Goal: Task Accomplishment & Management: Manage account settings

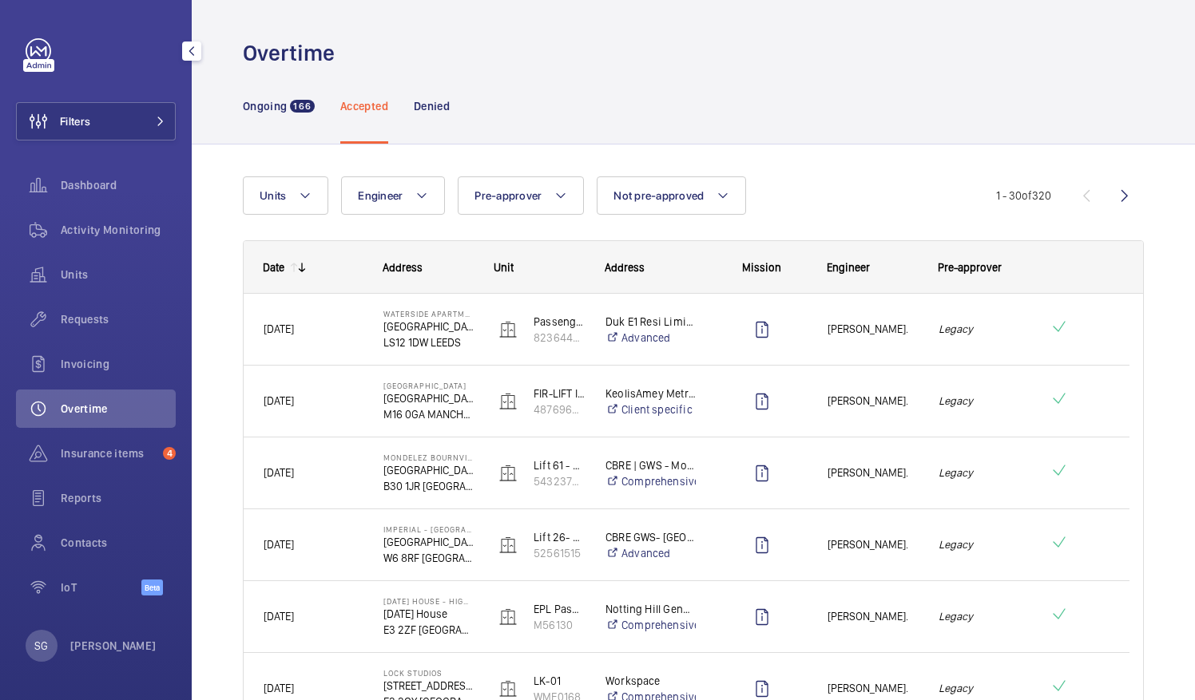
click at [81, 404] on span "Overtime" at bounding box center [118, 409] width 115 height 16
click at [356, 98] on p "Accepted" at bounding box center [364, 106] width 48 height 16
click at [411, 183] on button "Engineer" at bounding box center [393, 196] width 104 height 38
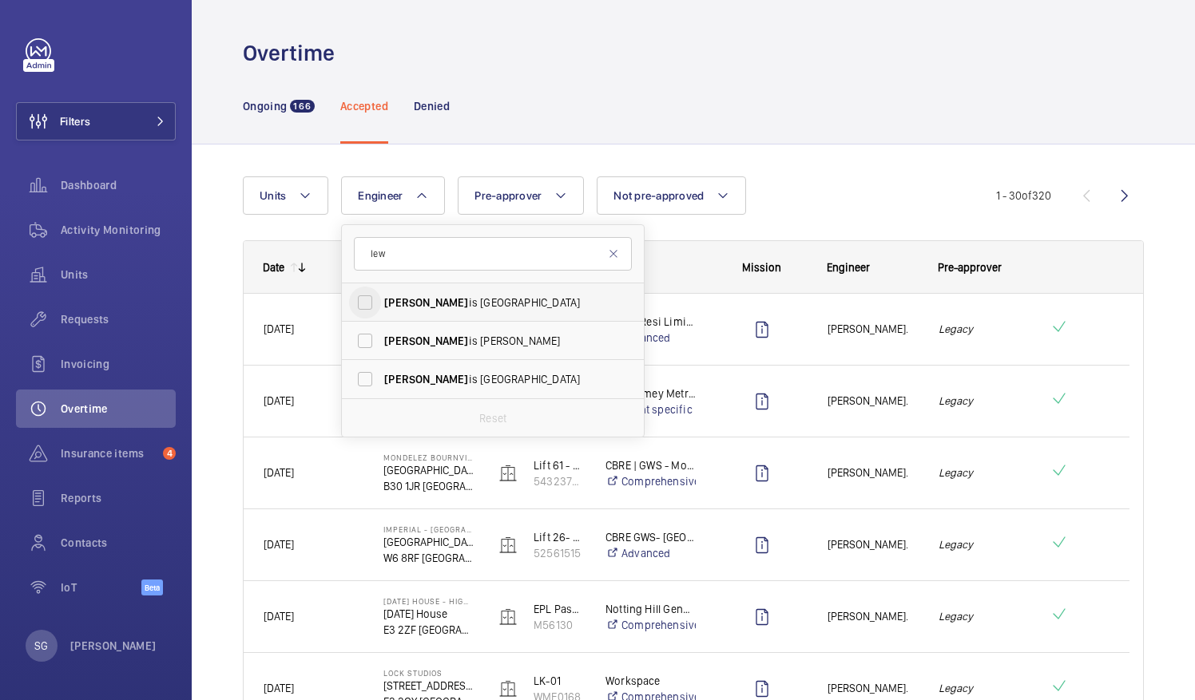
type input "lew"
click at [366, 305] on input "Lew is Saville" at bounding box center [365, 303] width 32 height 32
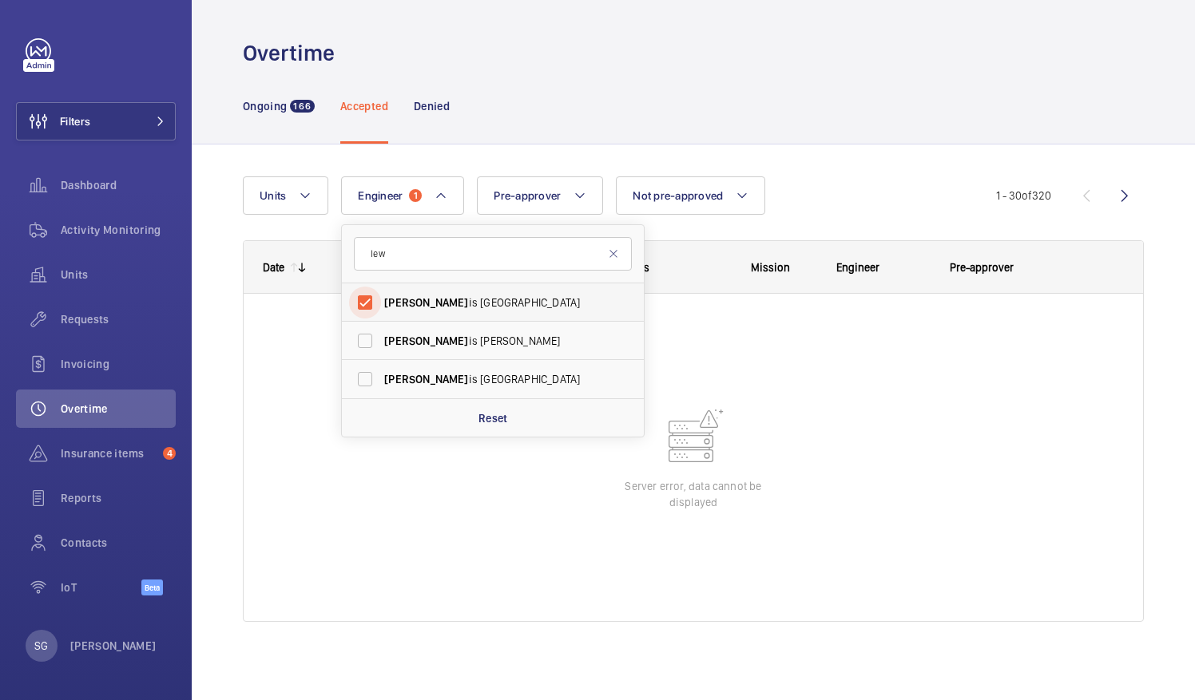
click at [368, 304] on input "Lew is Saville" at bounding box center [365, 303] width 32 height 32
checkbox input "false"
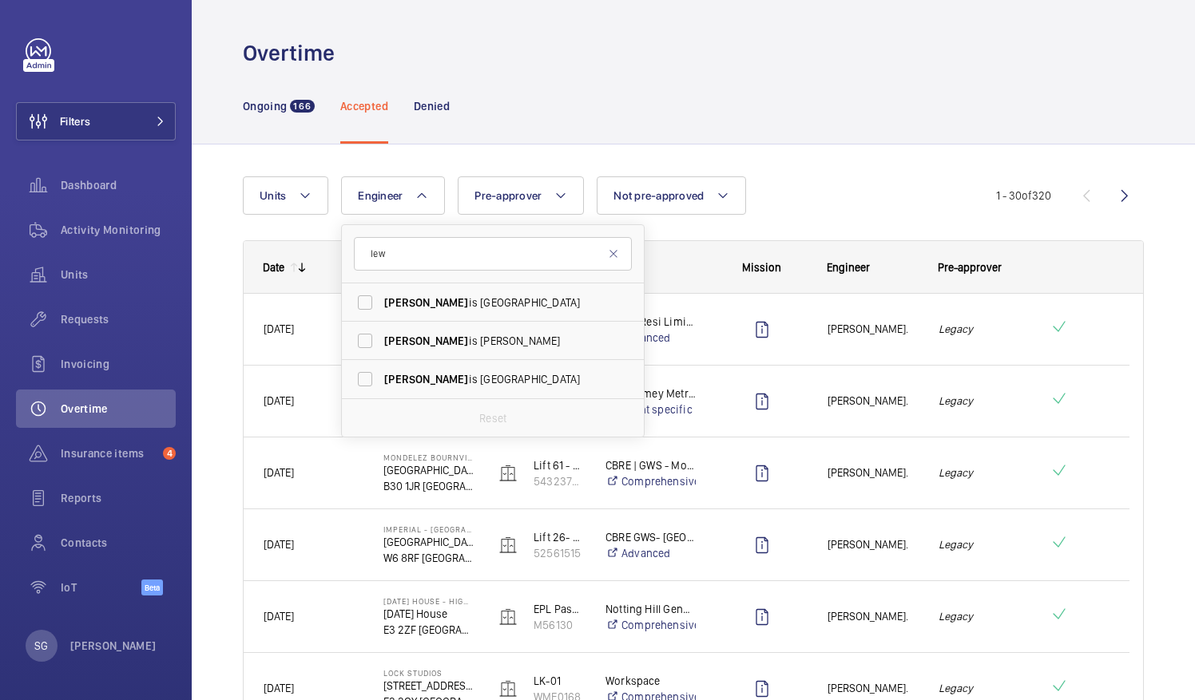
click at [792, 139] on div "Ongoing 166 Accepted Denied" at bounding box center [693, 106] width 901 height 76
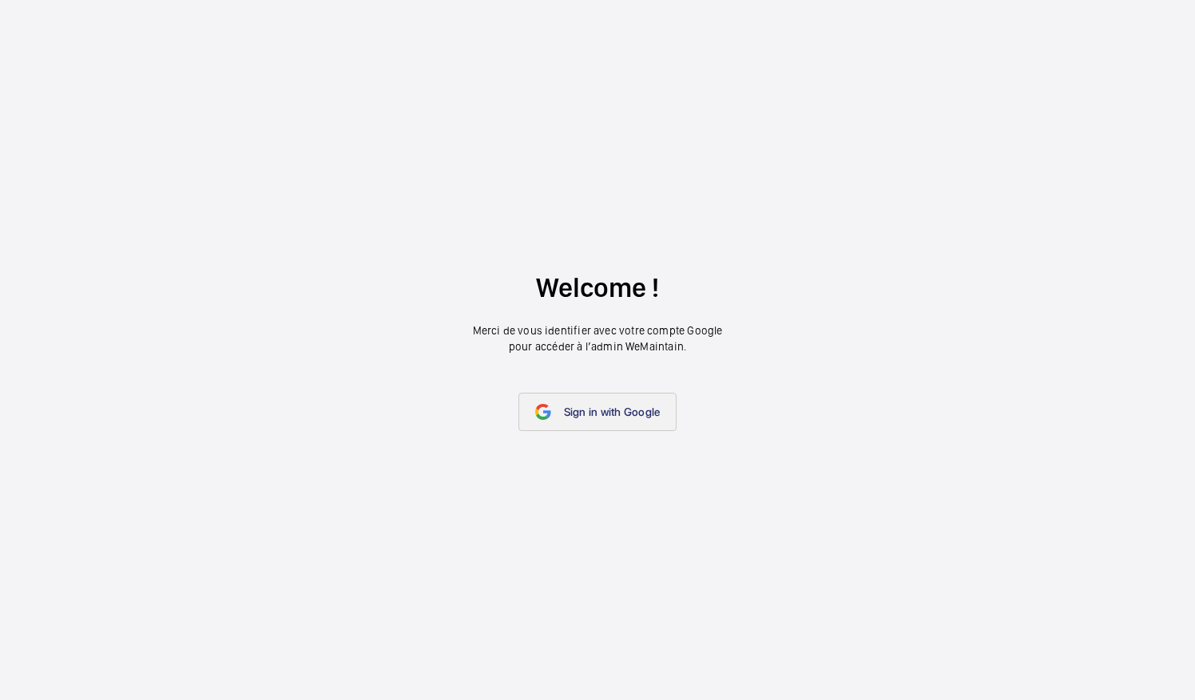
click at [621, 395] on link "Sign in with Google" at bounding box center [597, 412] width 159 height 38
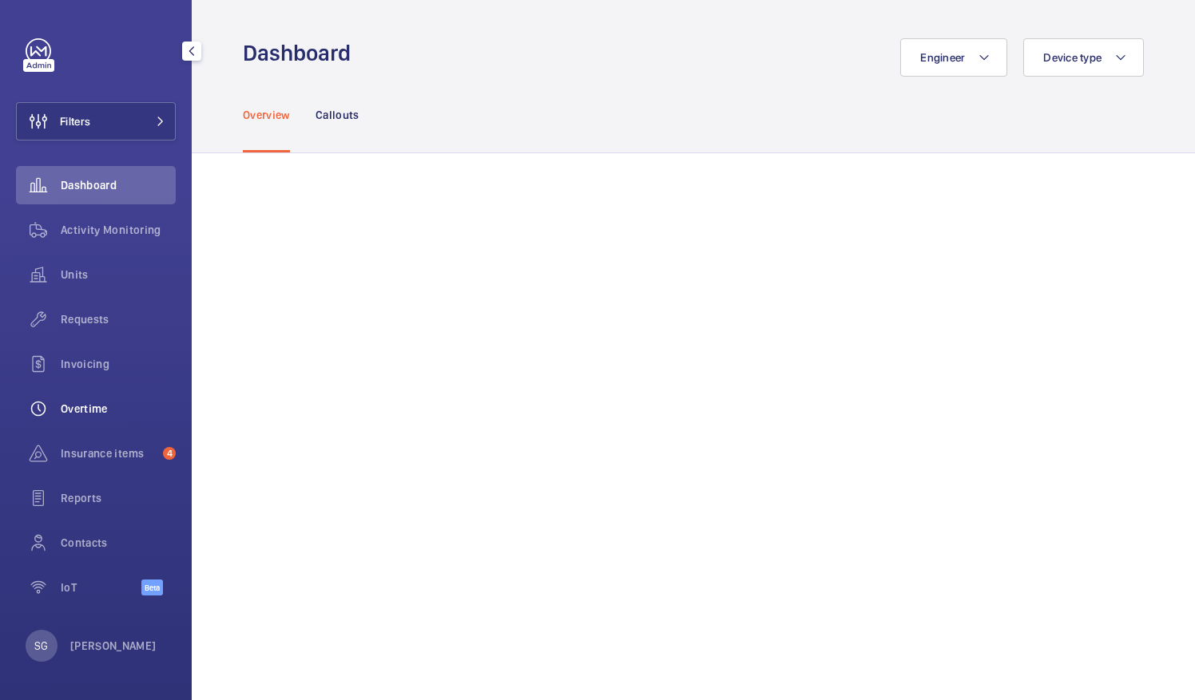
click at [118, 407] on span "Overtime" at bounding box center [118, 409] width 115 height 16
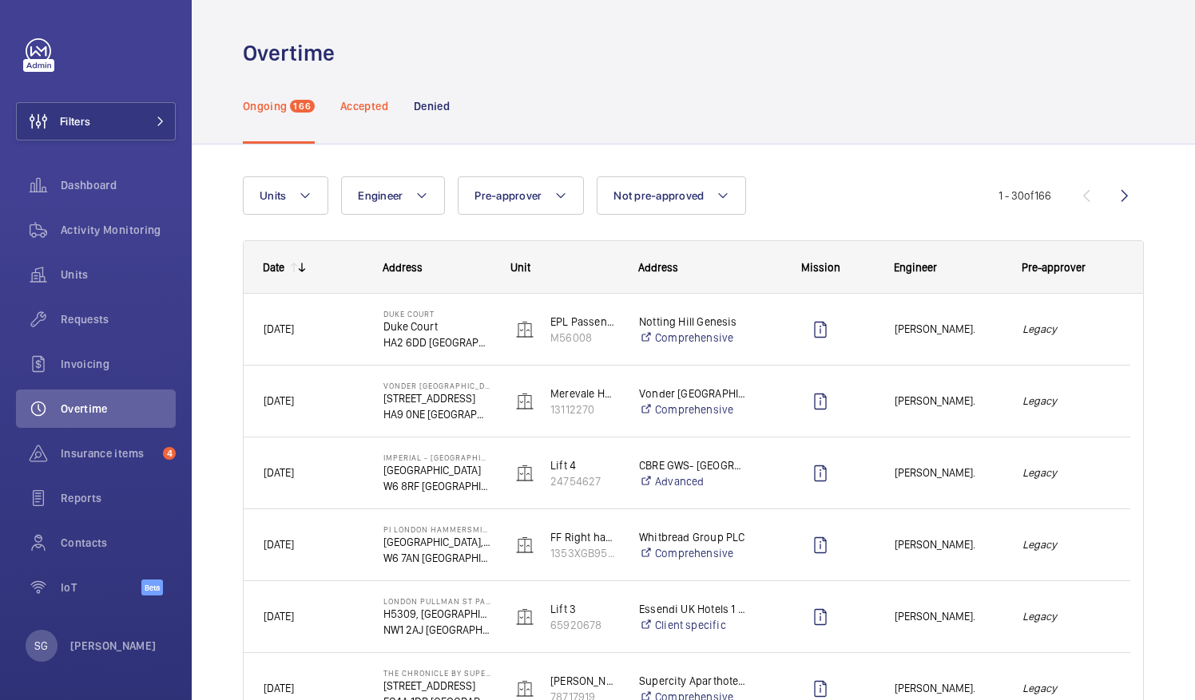
click at [367, 112] on p "Accepted" at bounding box center [364, 106] width 48 height 16
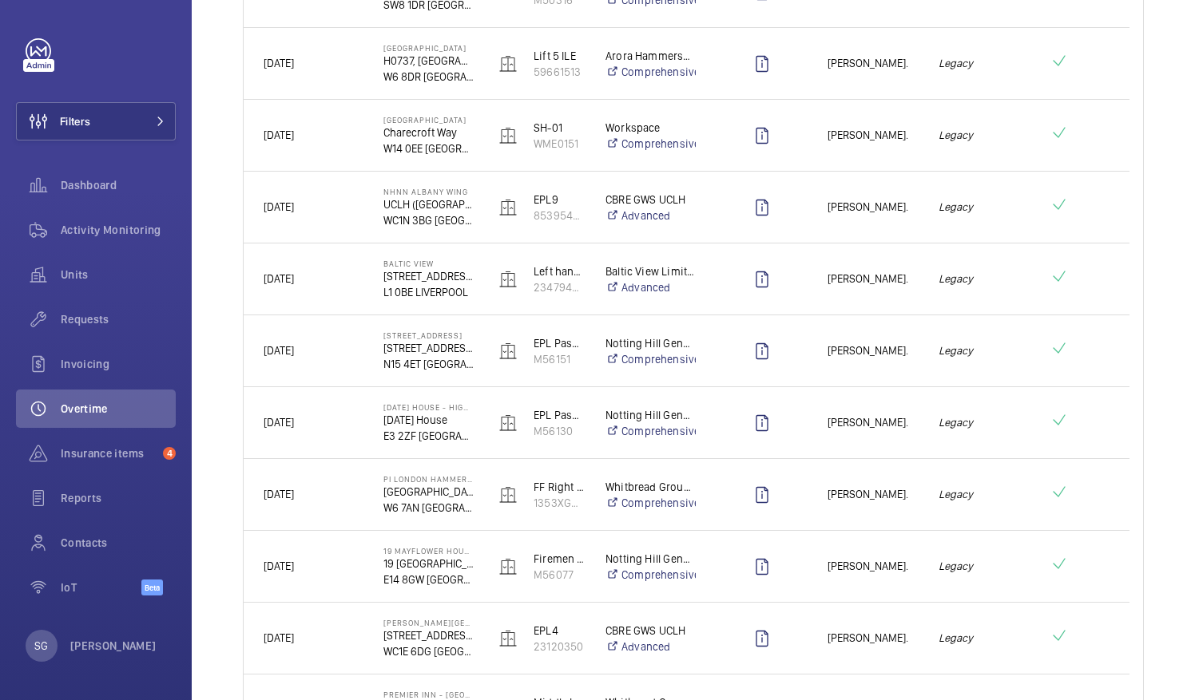
scroll to position [1827, 0]
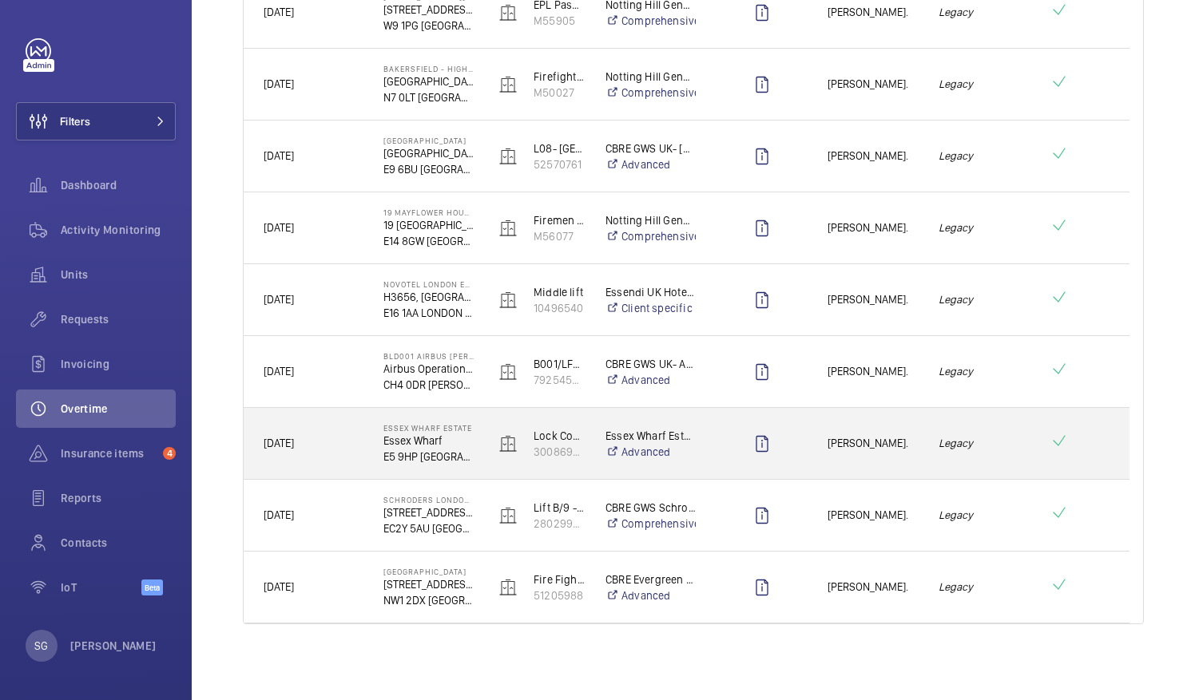
click at [885, 460] on div "[PERSON_NAME]." at bounding box center [862, 444] width 109 height 50
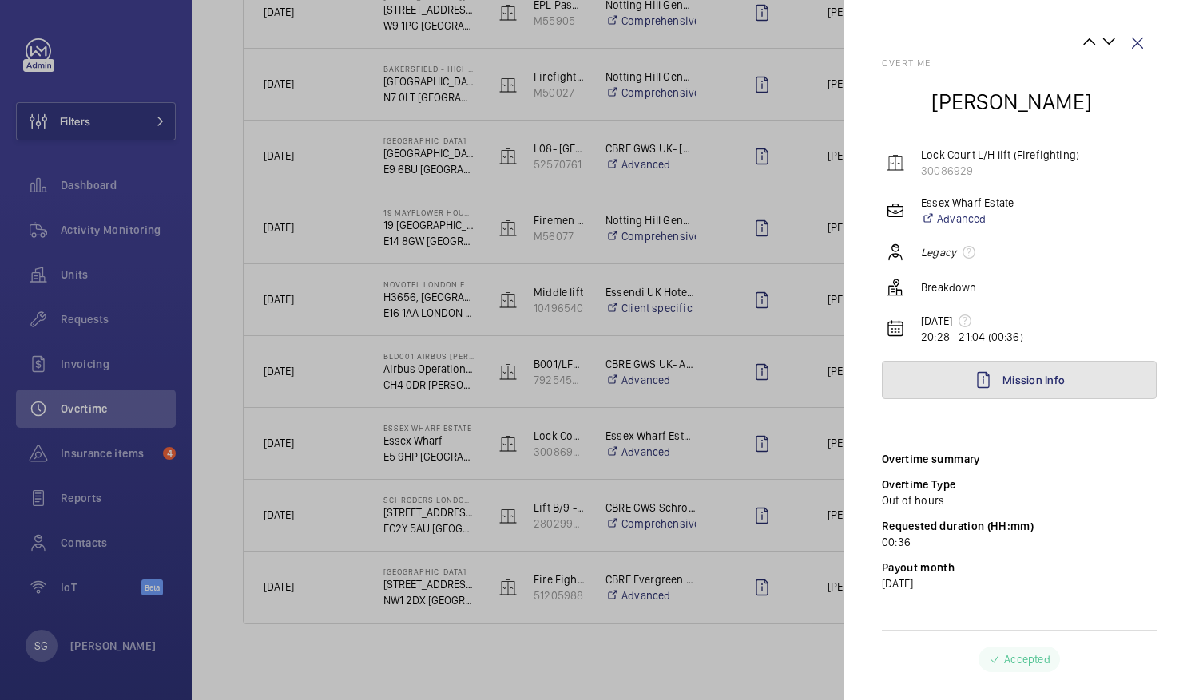
click at [987, 375] on mat-icon at bounding box center [983, 380] width 19 height 19
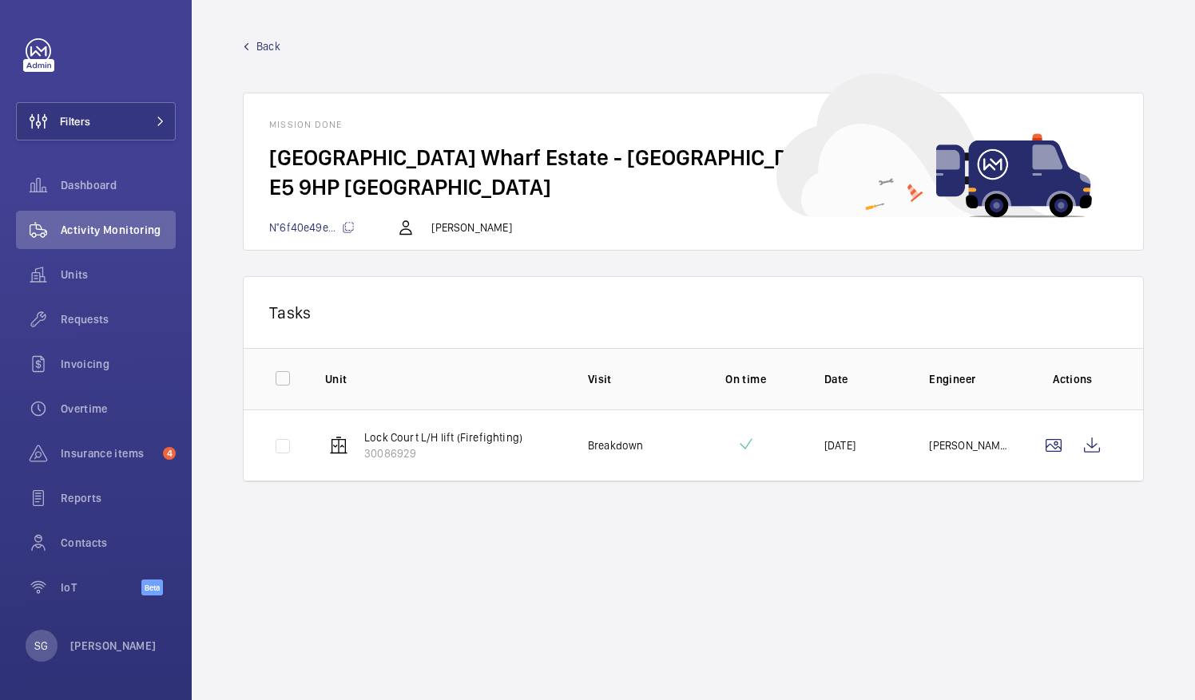
click at [249, 48] on mat-icon at bounding box center [246, 46] width 7 height 7
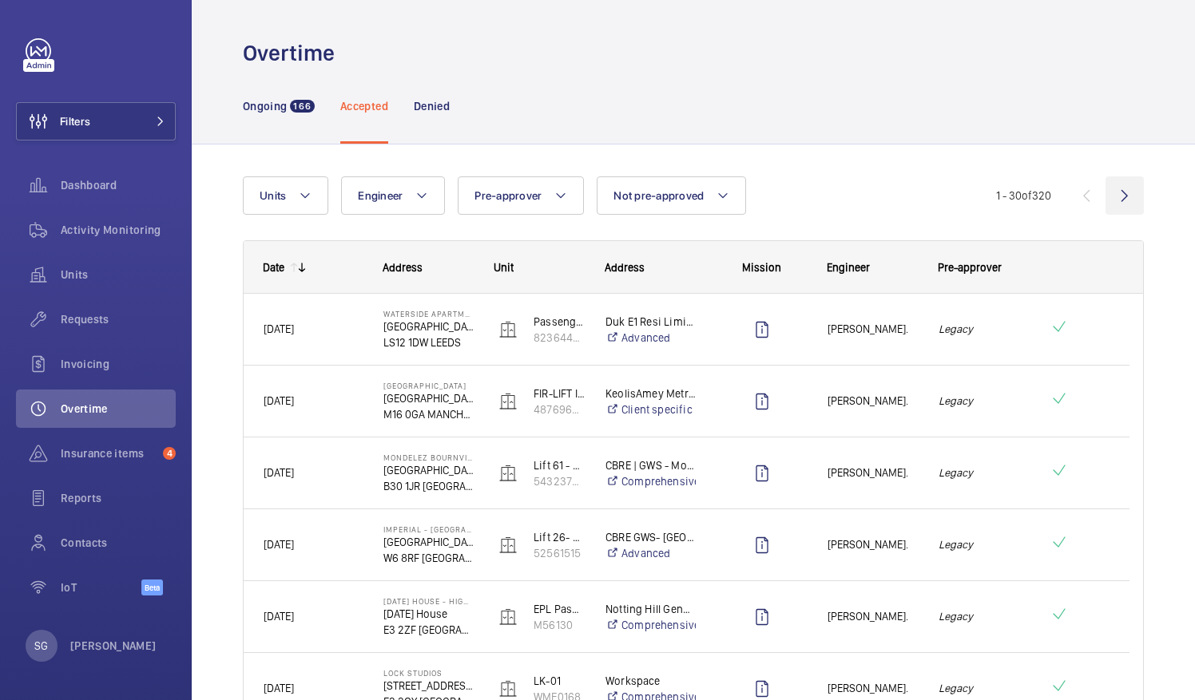
click at [1118, 195] on wm-front-icon-button at bounding box center [1124, 196] width 38 height 38
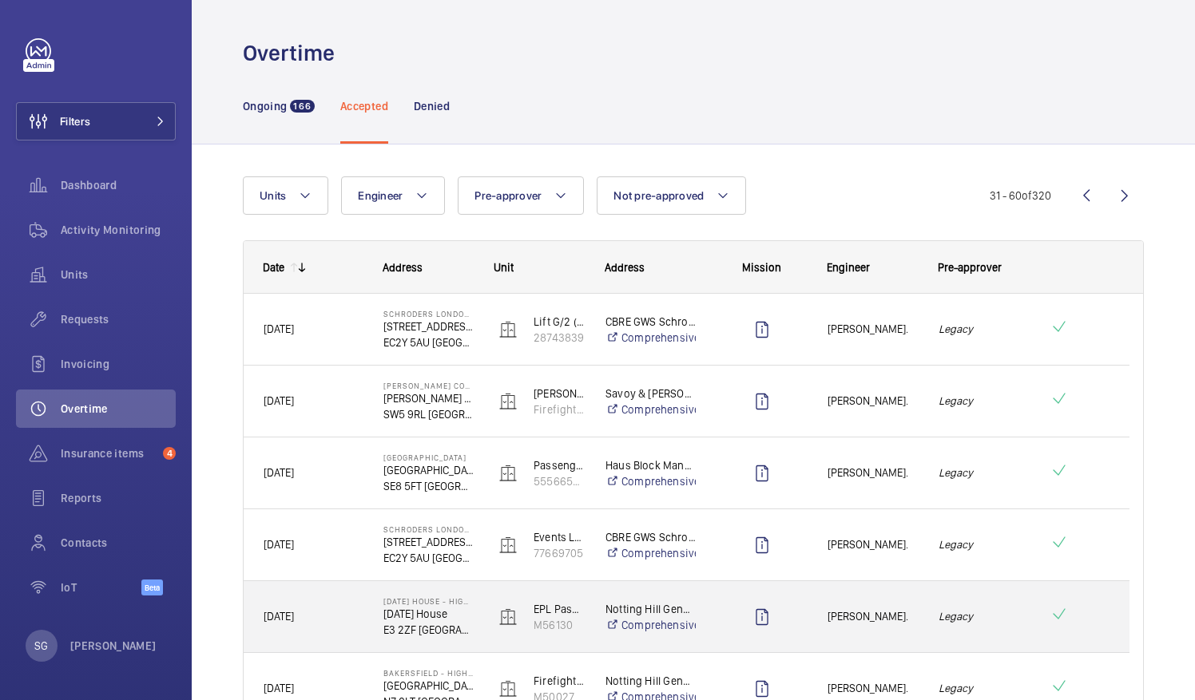
click at [889, 615] on span "[PERSON_NAME]." at bounding box center [872, 617] width 90 height 18
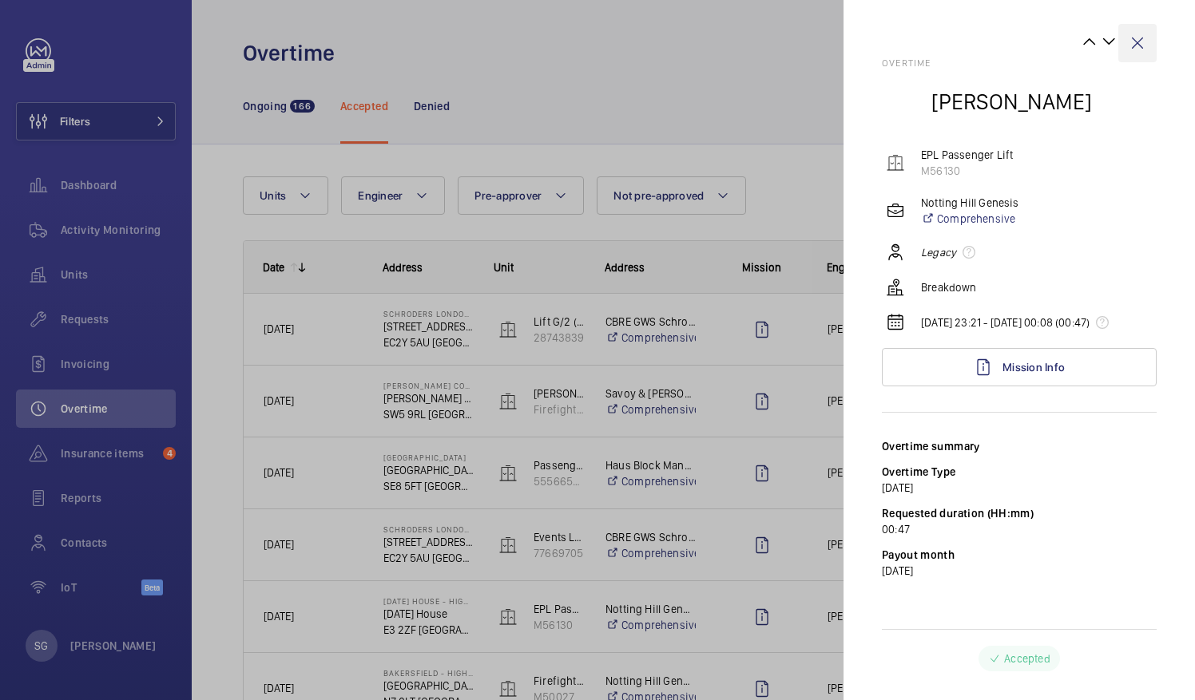
click at [1139, 37] on wm-front-icon-button at bounding box center [1137, 43] width 38 height 38
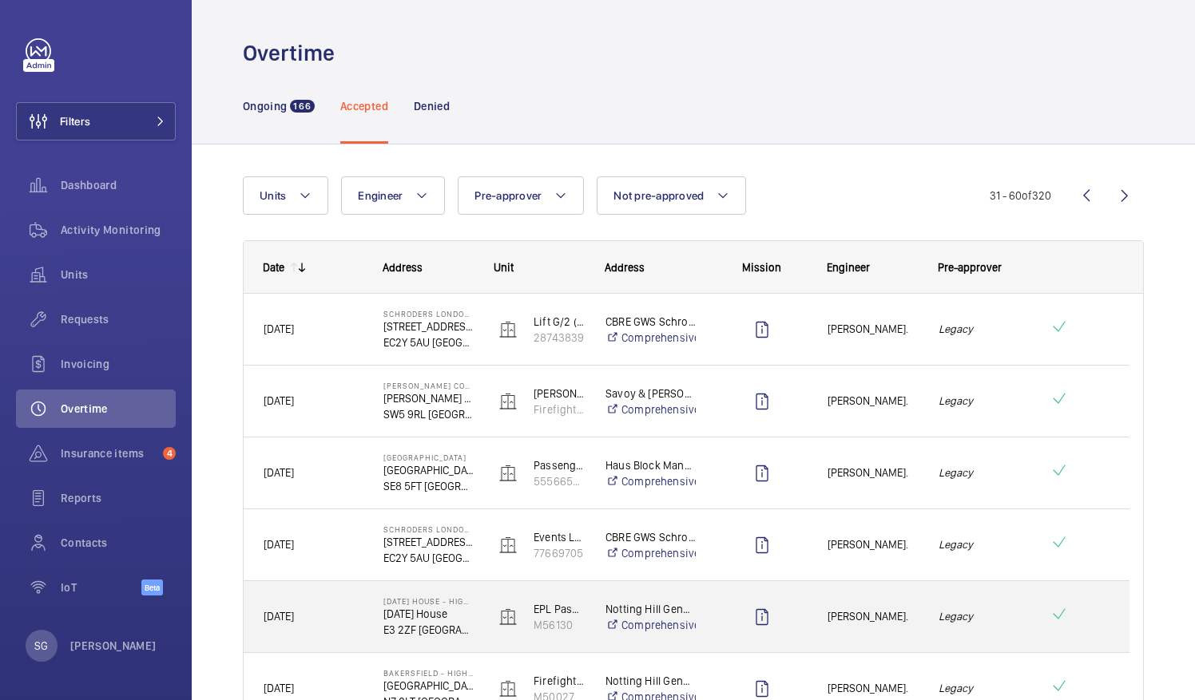
click at [871, 618] on span "[PERSON_NAME]." at bounding box center [872, 617] width 90 height 18
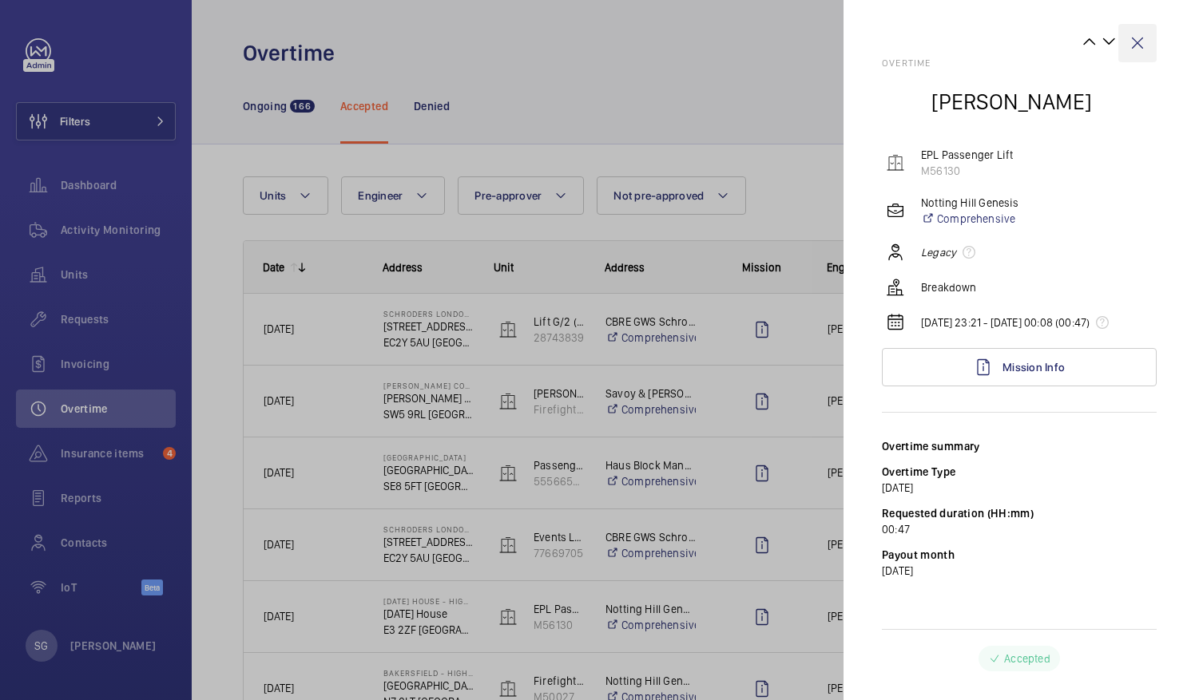
click at [1139, 37] on wm-front-icon-button at bounding box center [1137, 43] width 38 height 38
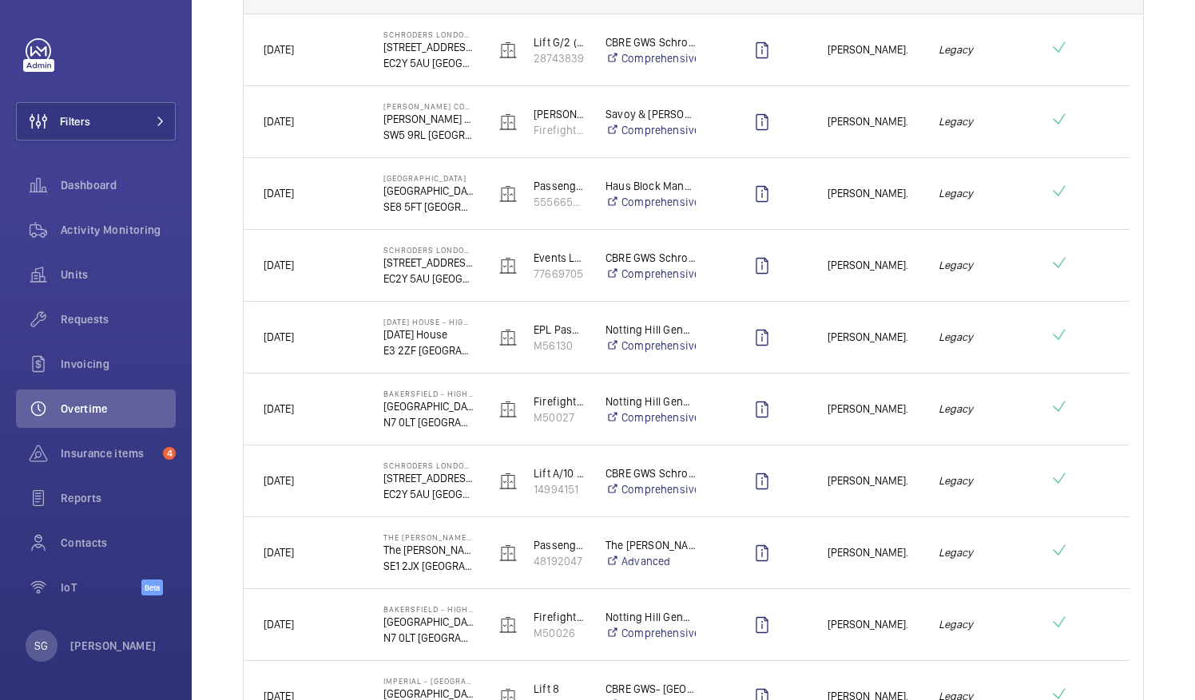
scroll to position [294, 0]
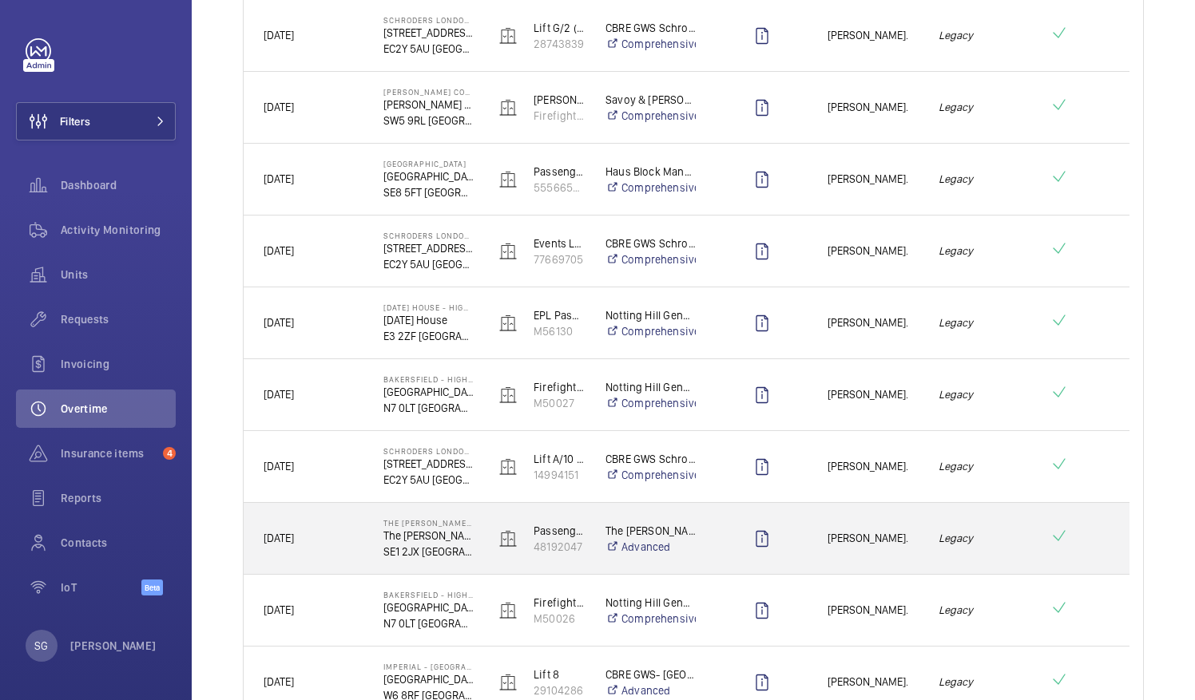
click at [843, 533] on span "[PERSON_NAME]." at bounding box center [872, 539] width 90 height 18
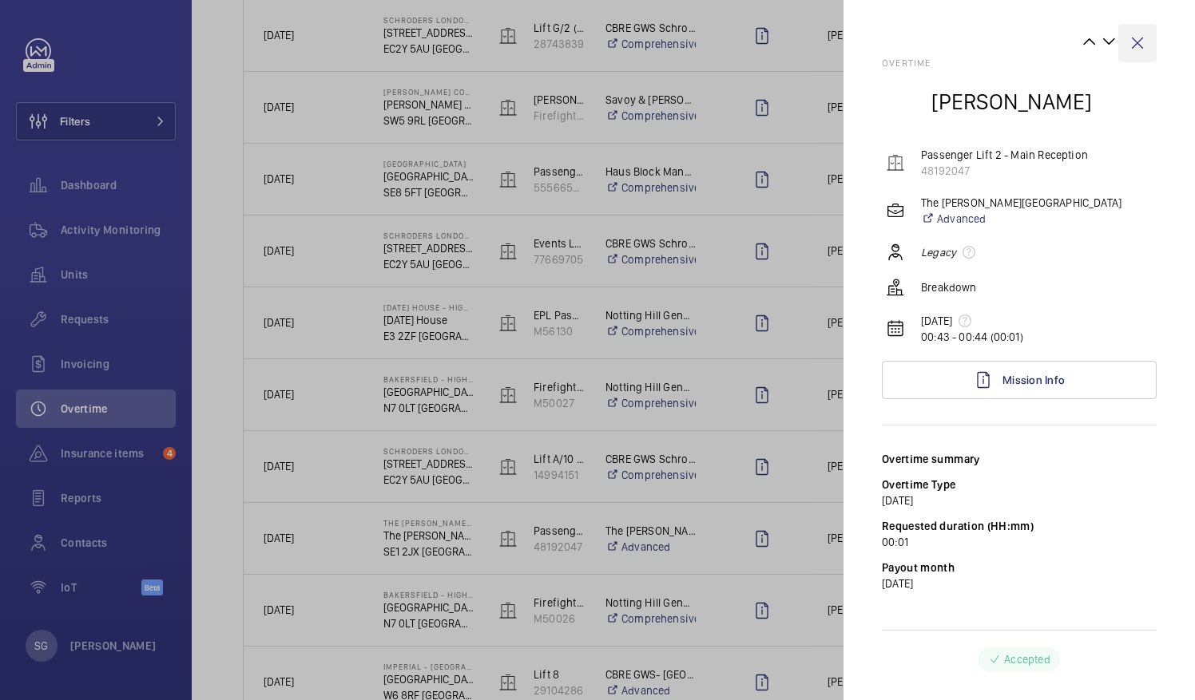
click at [1135, 43] on wm-front-icon-button at bounding box center [1137, 43] width 38 height 38
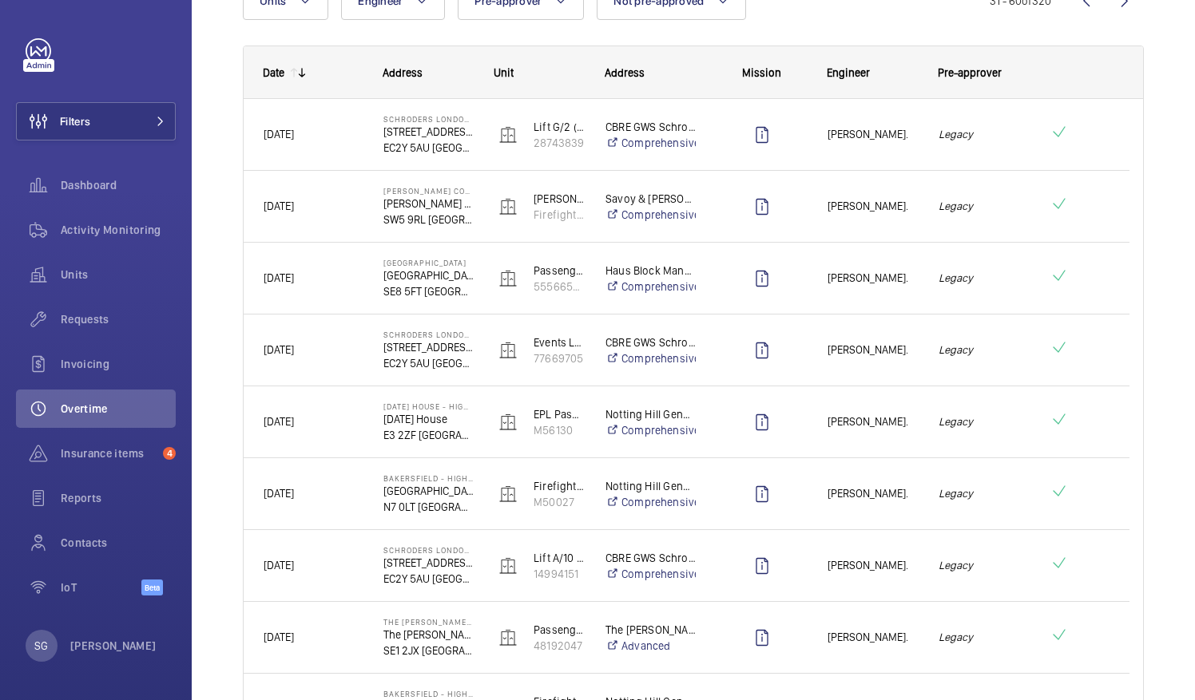
scroll to position [0, 0]
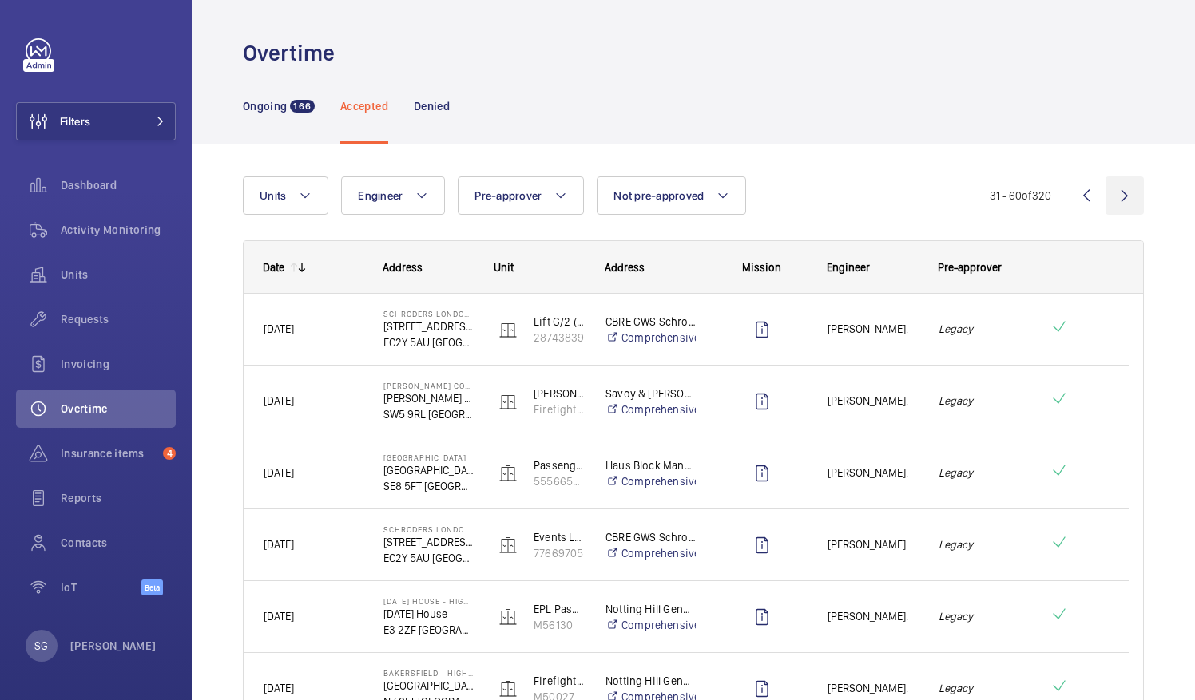
click at [1112, 187] on wm-front-icon-button at bounding box center [1124, 196] width 38 height 38
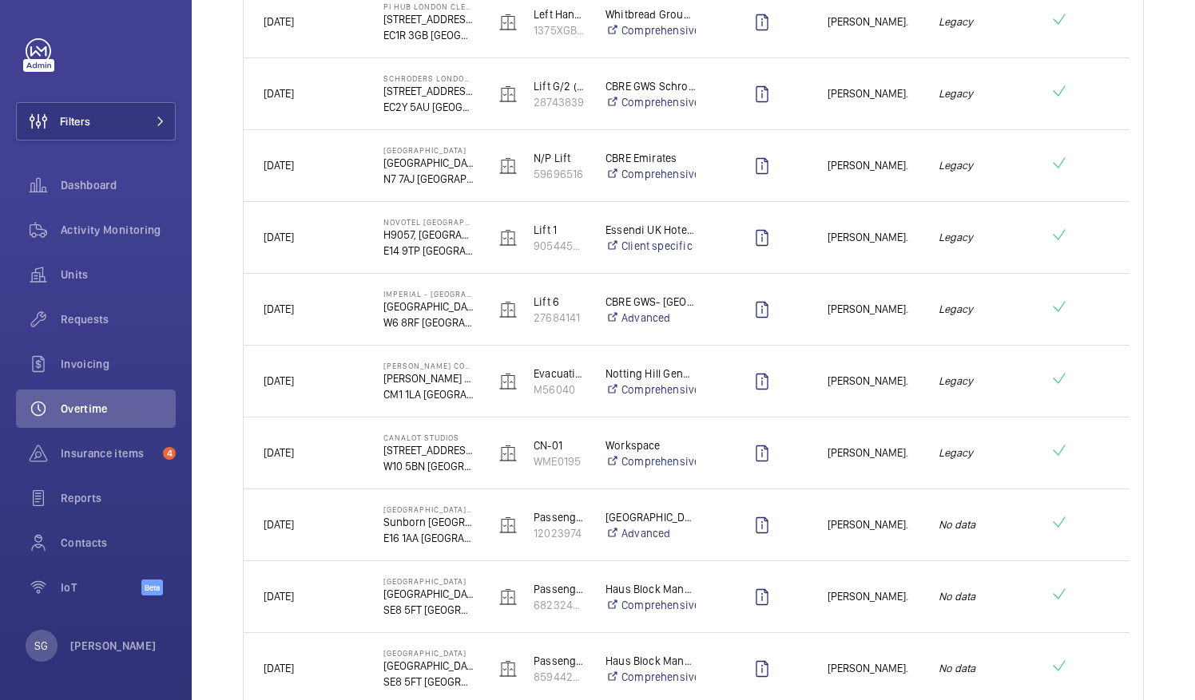
scroll to position [825, 0]
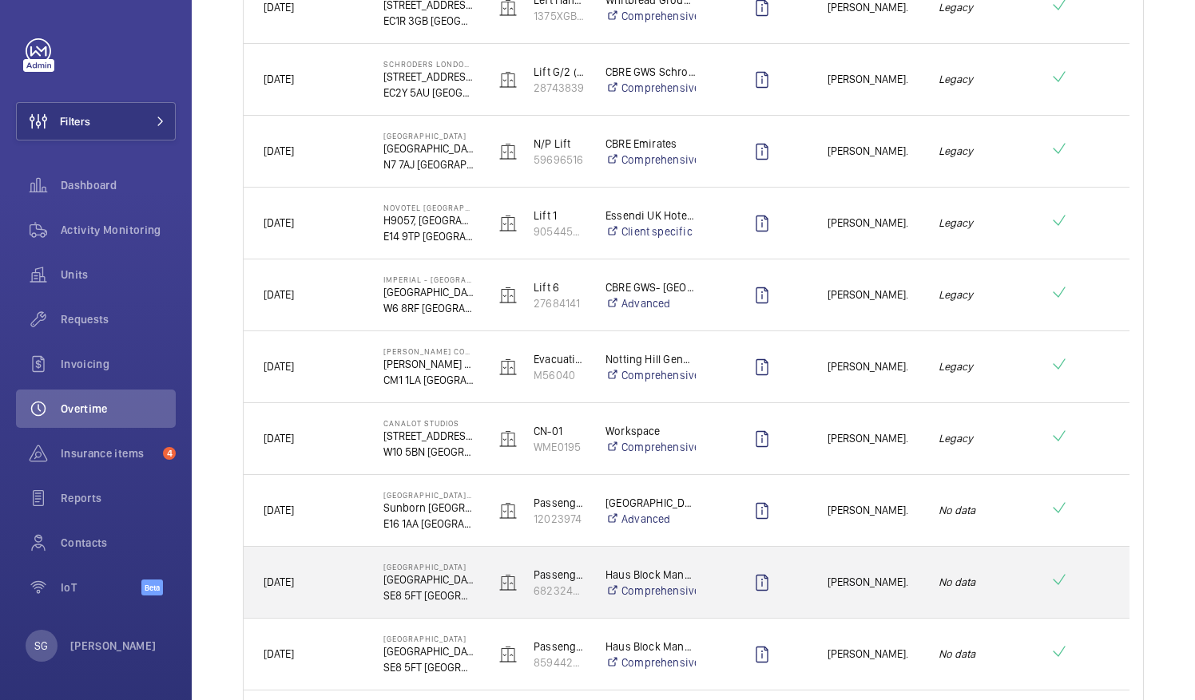
click at [914, 569] on div "[PERSON_NAME]." at bounding box center [862, 582] width 109 height 50
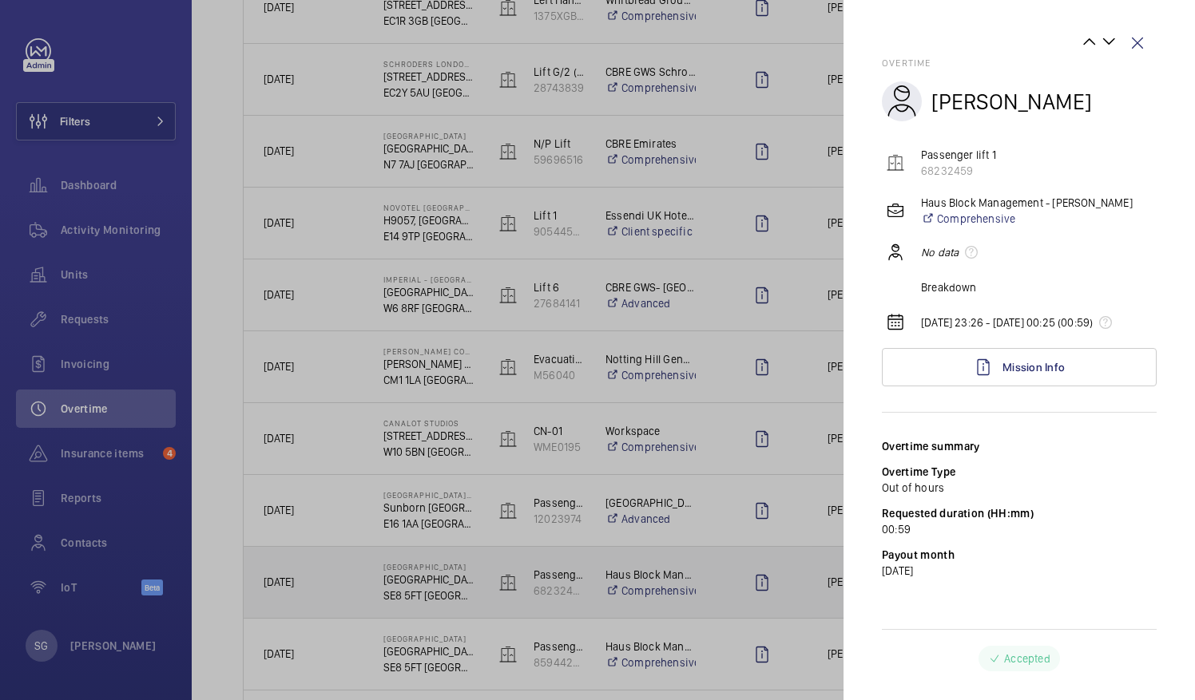
scroll to position [824, 0]
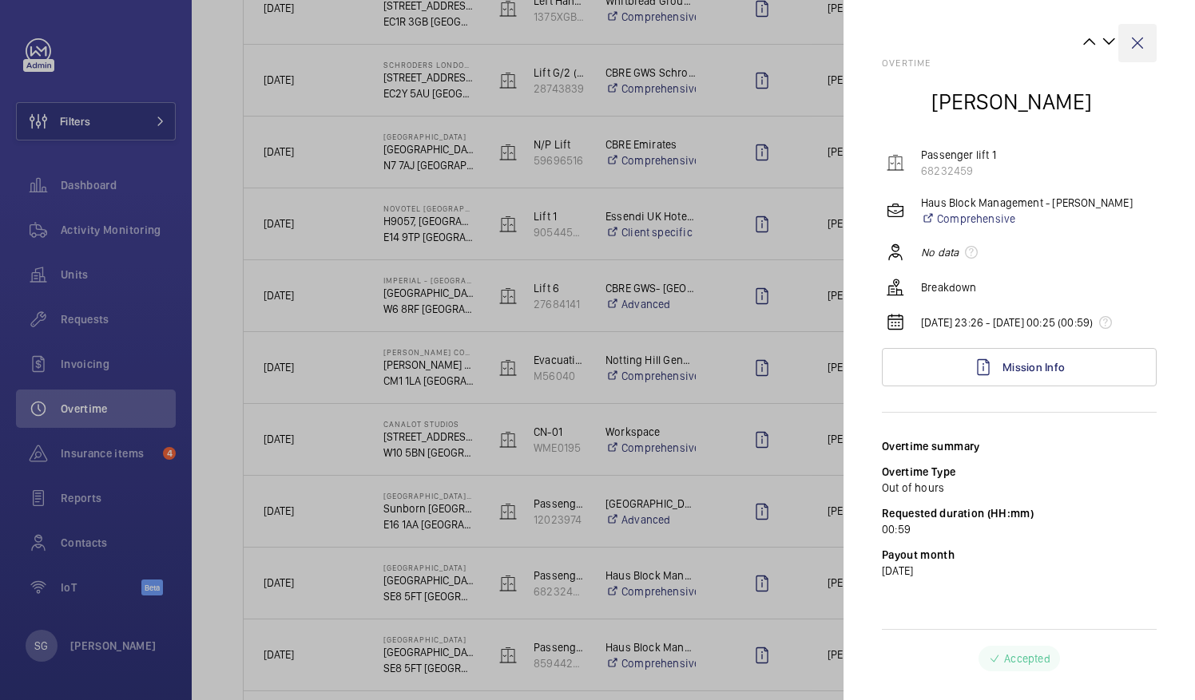
click at [1143, 41] on wm-front-icon-button at bounding box center [1137, 43] width 38 height 38
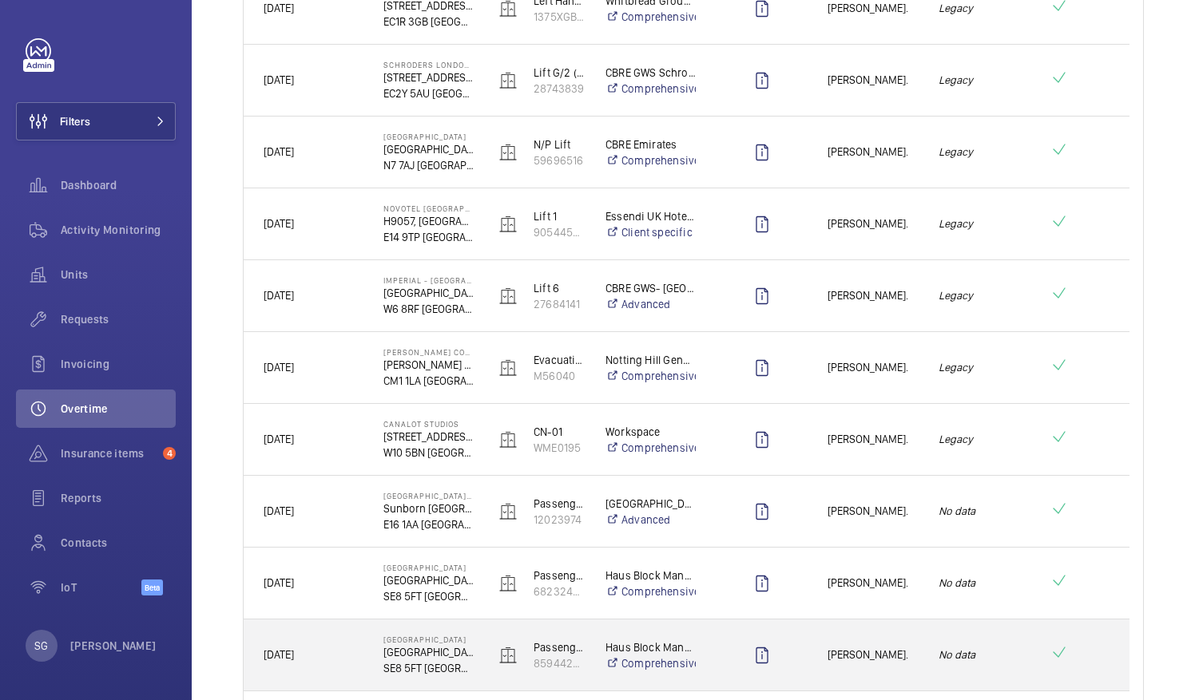
click at [883, 647] on span "[PERSON_NAME]." at bounding box center [872, 655] width 90 height 18
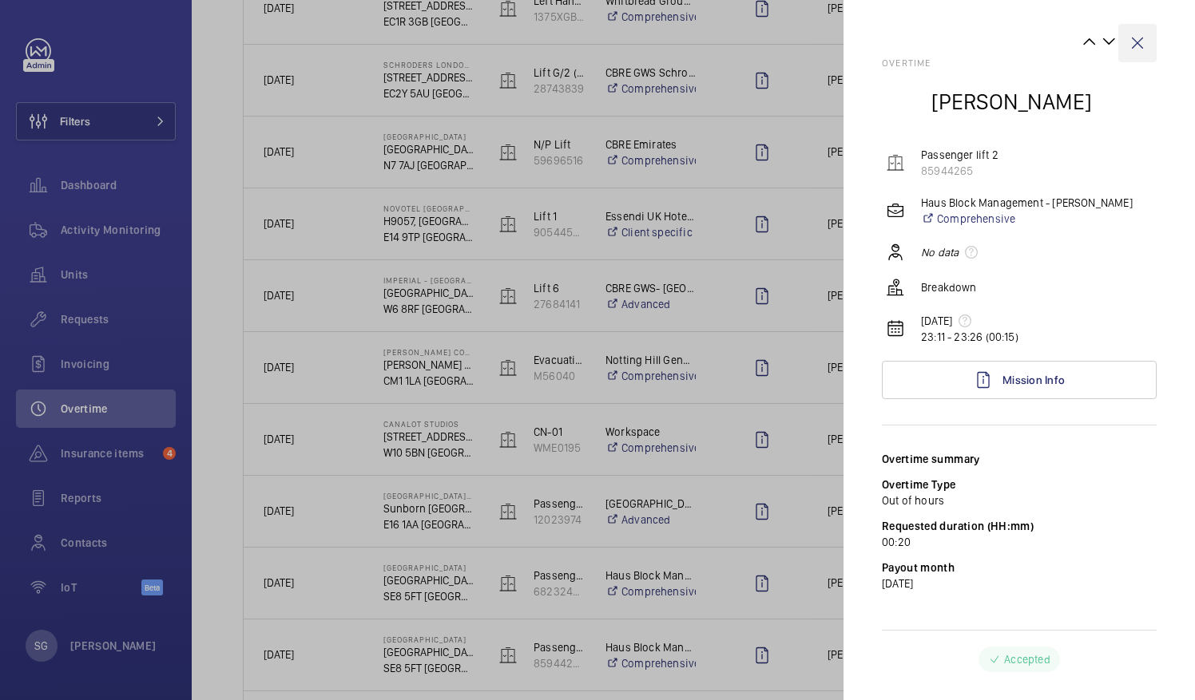
click at [1138, 50] on wm-front-icon-button at bounding box center [1137, 43] width 38 height 38
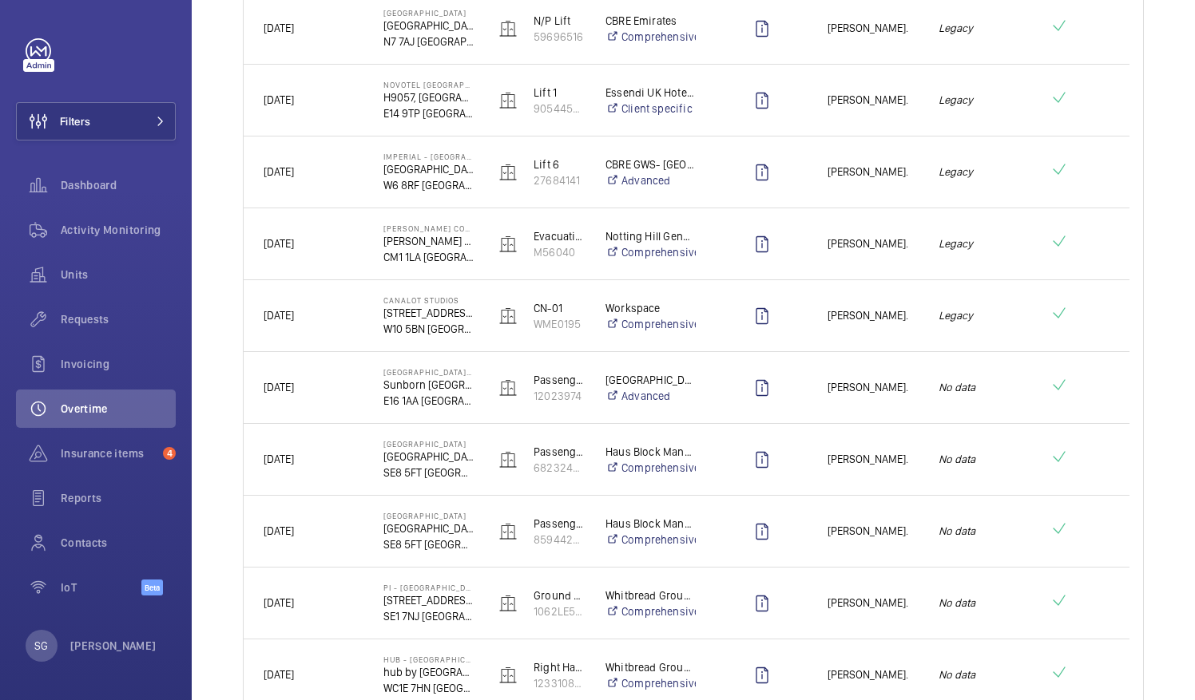
scroll to position [950, 0]
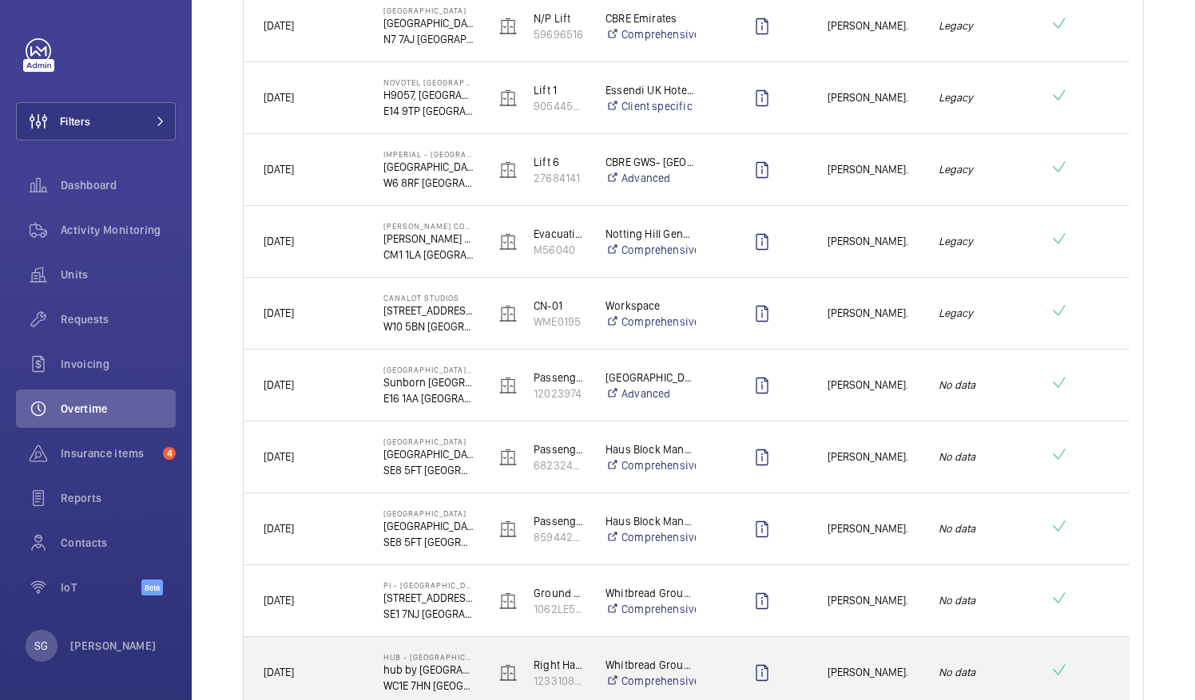
click at [842, 688] on div "[PERSON_NAME]." at bounding box center [862, 673] width 109 height 50
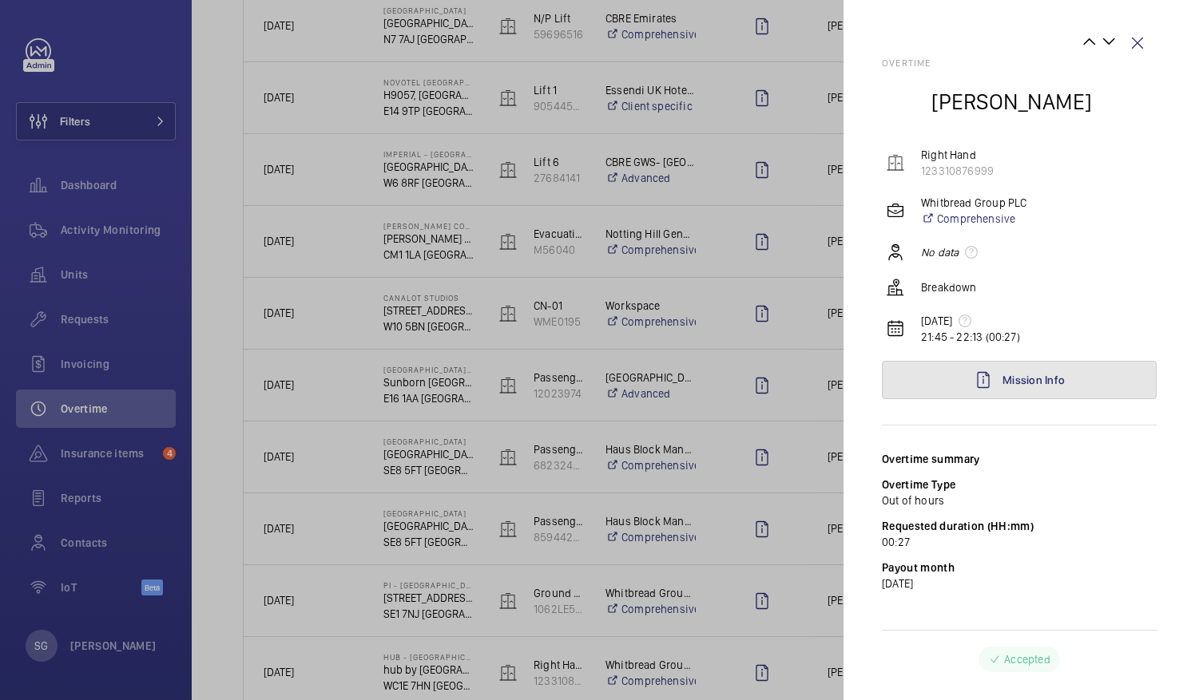
click at [999, 371] on link "Mission Info" at bounding box center [1019, 380] width 275 height 38
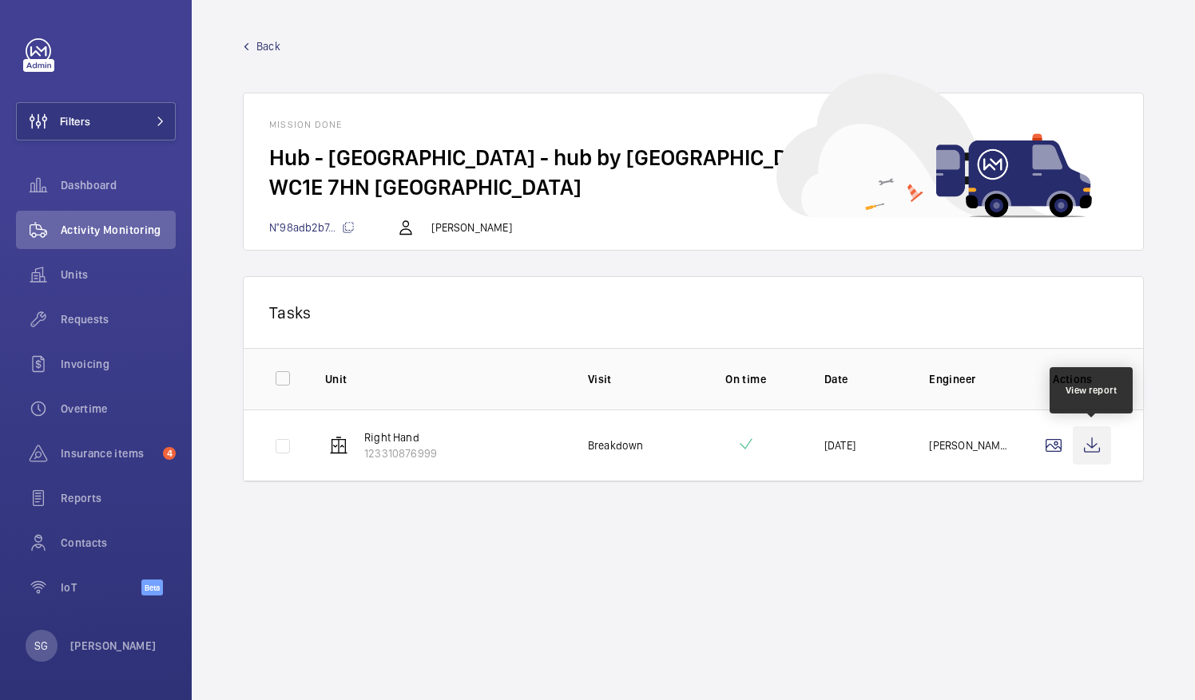
click at [1093, 439] on wm-front-icon-button at bounding box center [1092, 445] width 38 height 38
click at [285, 49] on link "Back" at bounding box center [693, 46] width 901 height 16
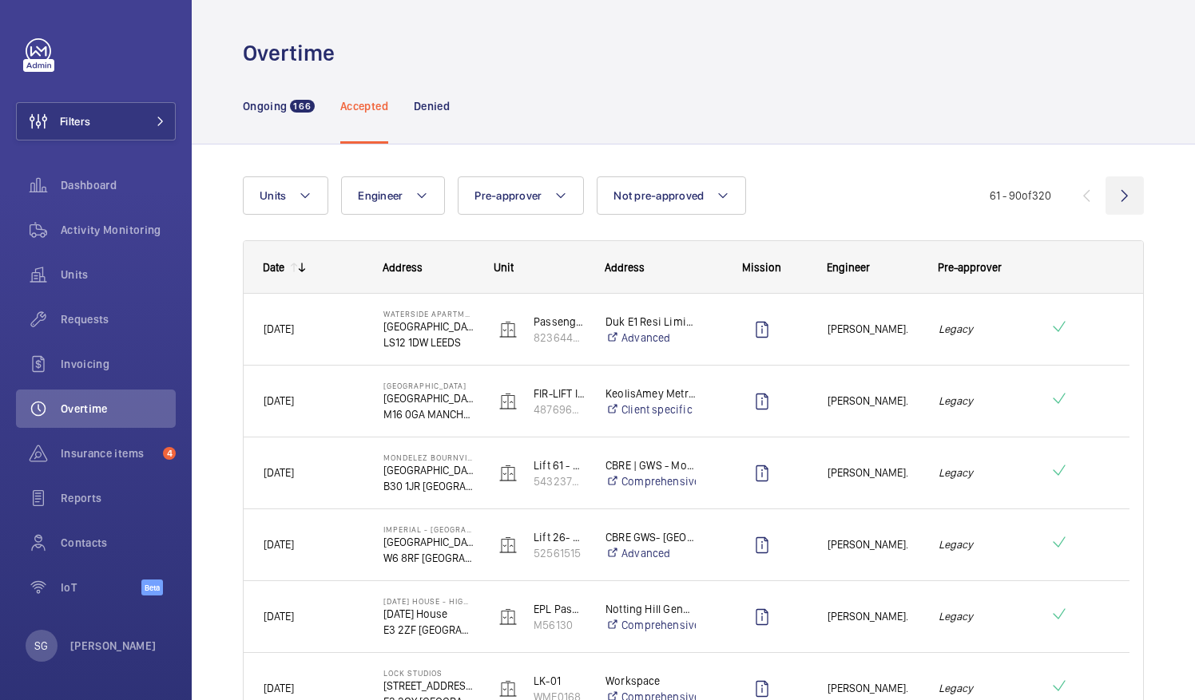
click at [1112, 194] on wm-front-icon-button at bounding box center [1124, 196] width 38 height 38
click at [1116, 196] on wm-front-icon-button at bounding box center [1124, 196] width 38 height 38
click at [1112, 200] on wm-front-icon-button at bounding box center [1124, 196] width 38 height 38
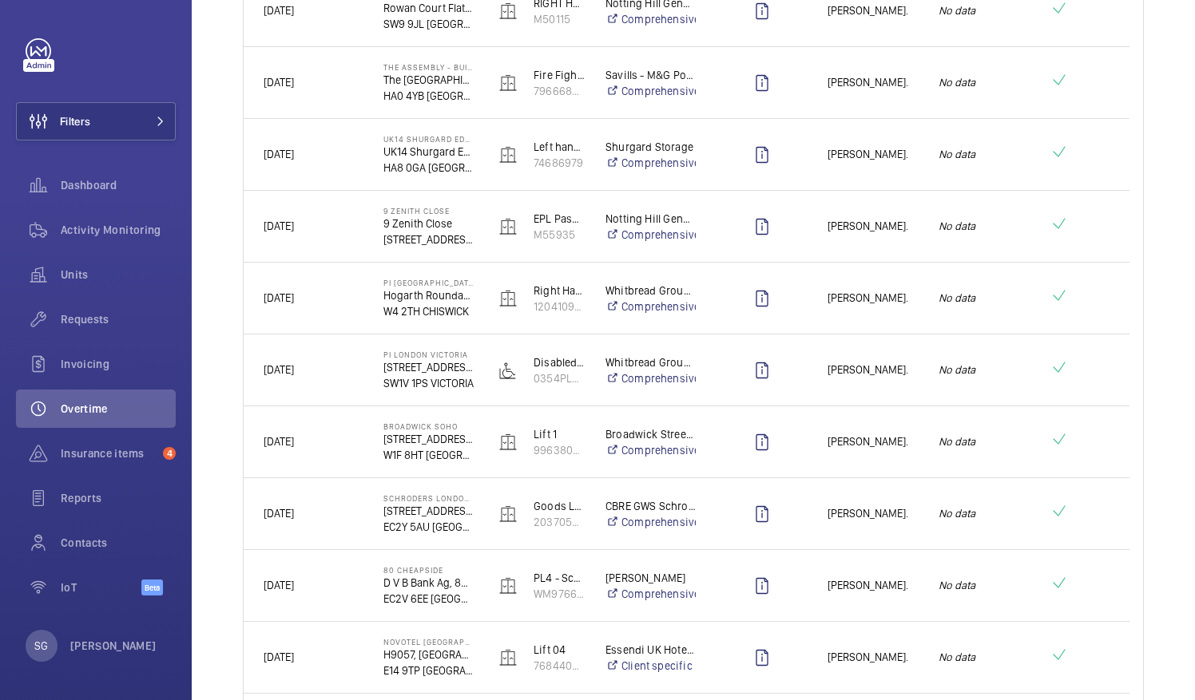
scroll to position [1543, 0]
drag, startPoint x: 1182, startPoint y: 433, endPoint x: 1183, endPoint y: 452, distance: 19.2
click at [1183, 452] on div "Overtime Ongoing 166 Accepted Denied Units Engineer Pre-approver Not pre-approv…" at bounding box center [693, 350] width 1003 height 700
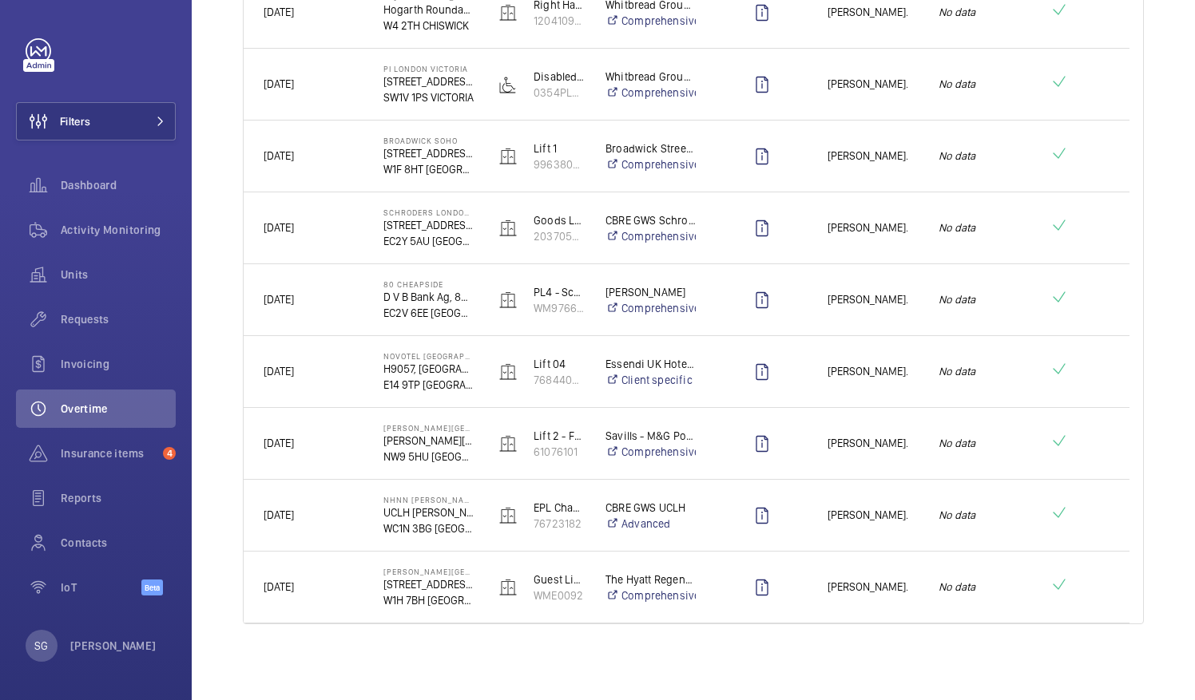
scroll to position [0, 0]
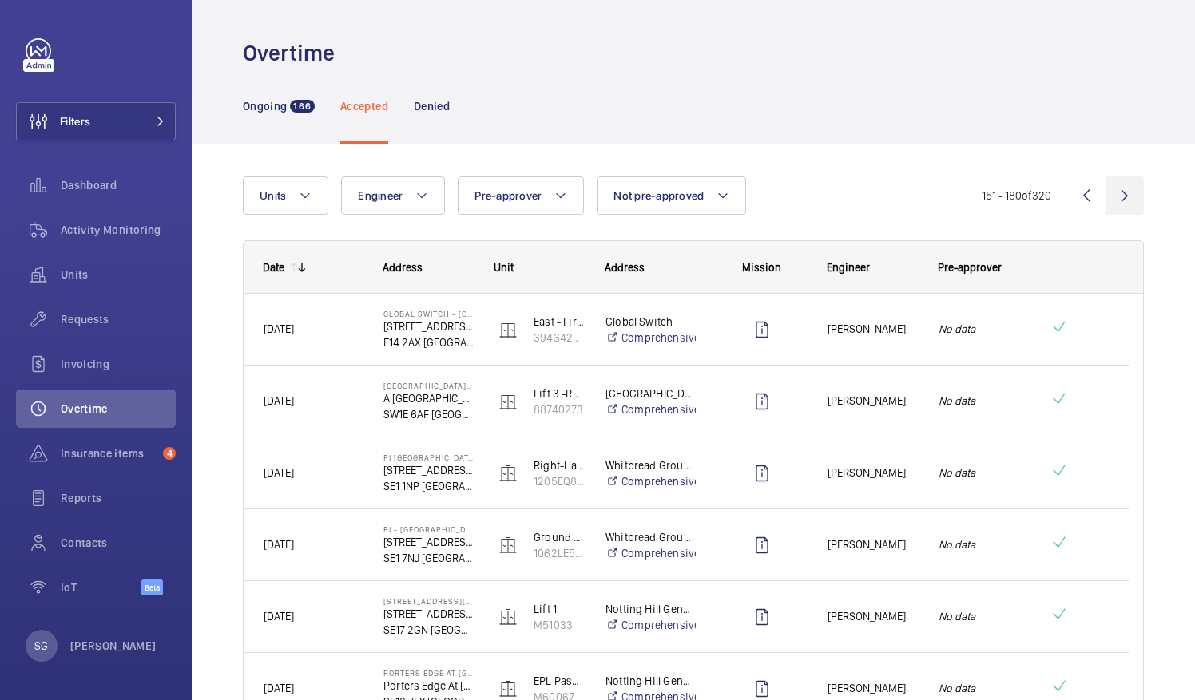
click at [1113, 189] on wm-front-icon-button at bounding box center [1124, 196] width 38 height 38
click at [1113, 193] on wm-front-icon-button at bounding box center [1124, 196] width 38 height 38
click at [1117, 201] on wm-front-icon-button at bounding box center [1124, 196] width 38 height 38
click at [1108, 188] on wm-front-icon-button at bounding box center [1124, 196] width 38 height 38
click at [1113, 196] on wm-front-icon-button at bounding box center [1124, 196] width 38 height 38
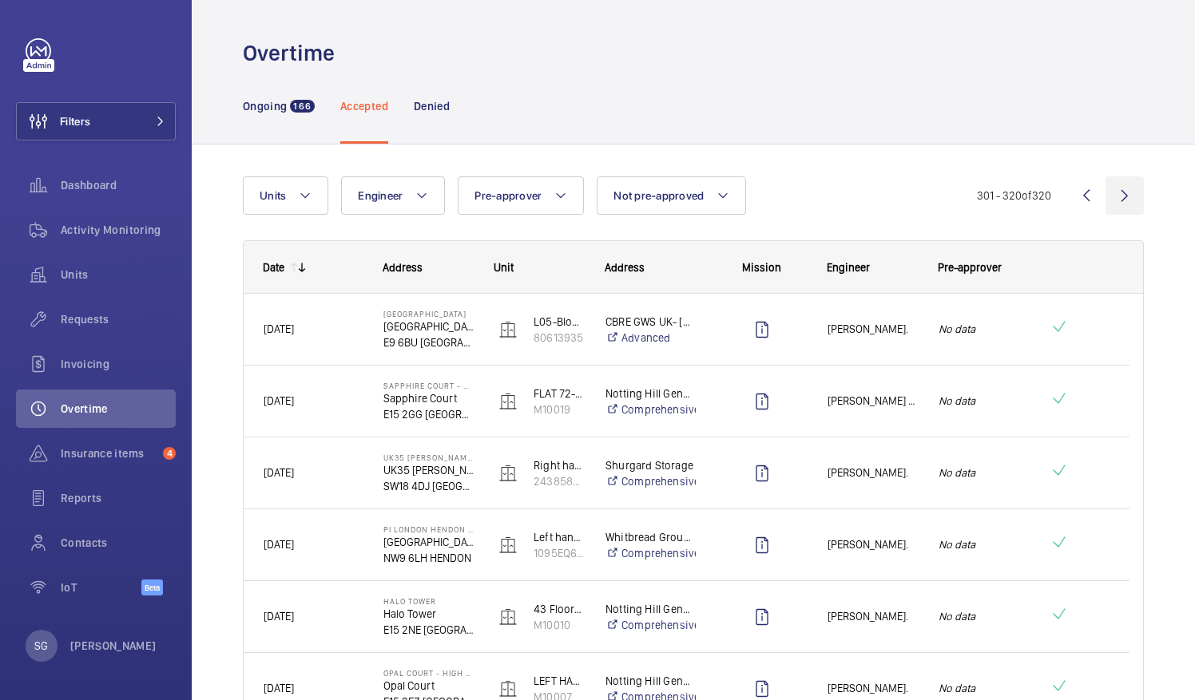
click at [1112, 201] on wm-front-icon-button at bounding box center [1124, 196] width 38 height 38
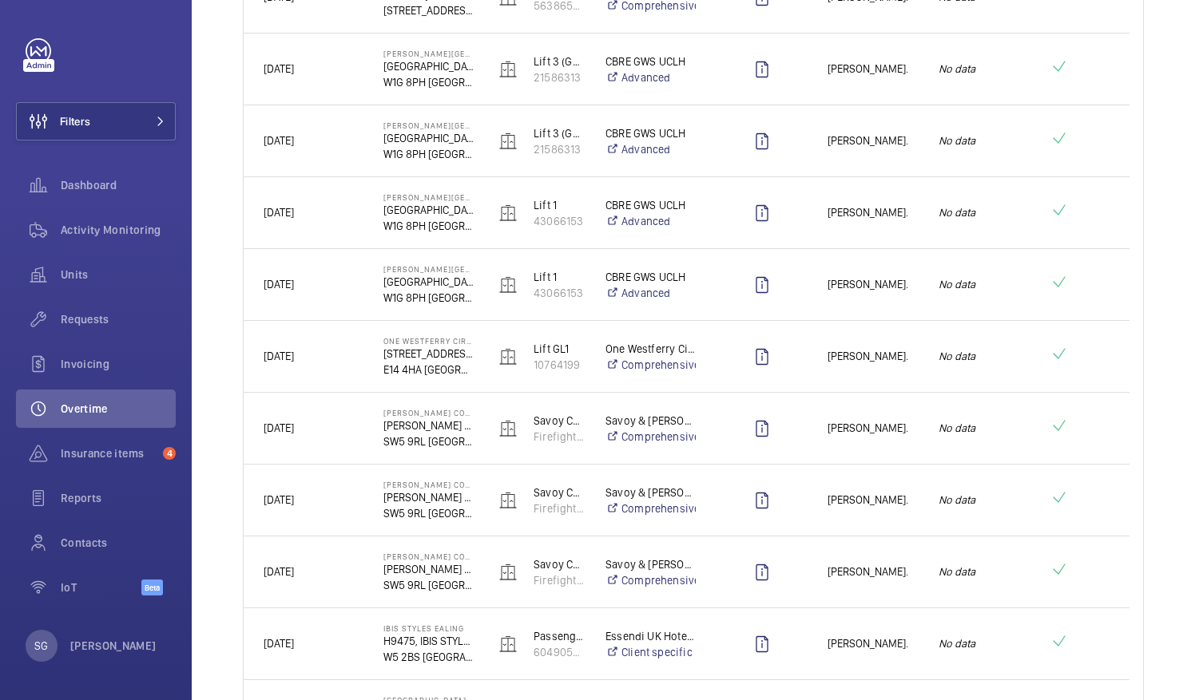
scroll to position [853, 0]
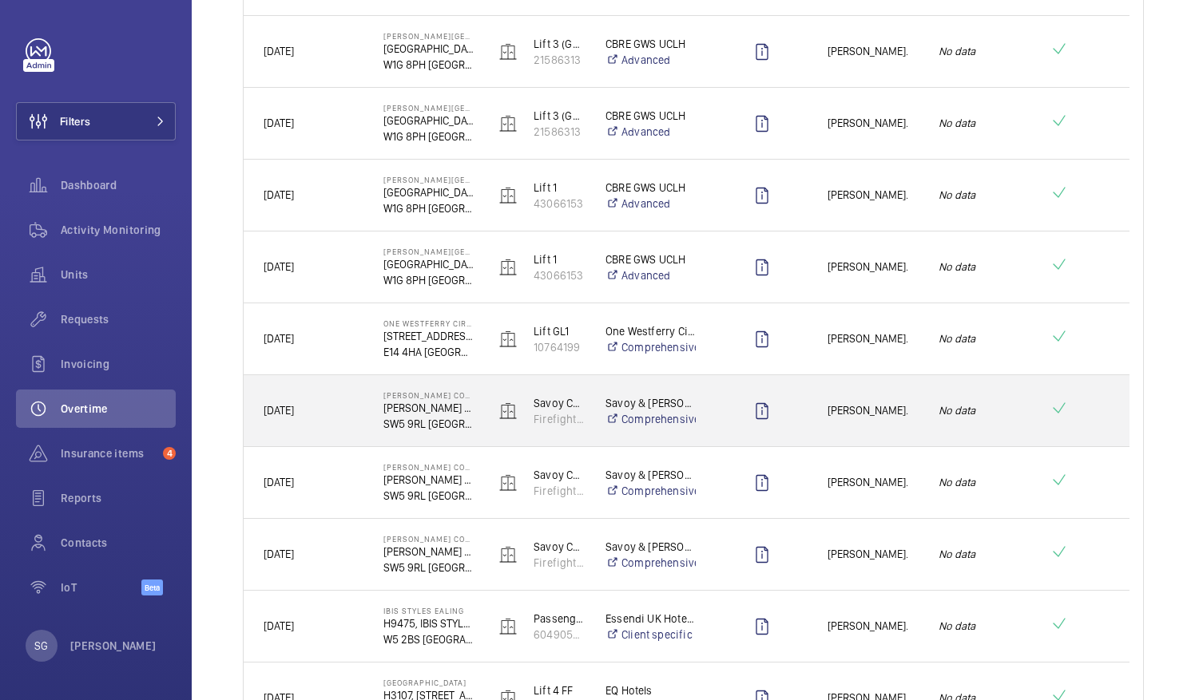
click at [904, 410] on span "[PERSON_NAME]." at bounding box center [872, 411] width 90 height 18
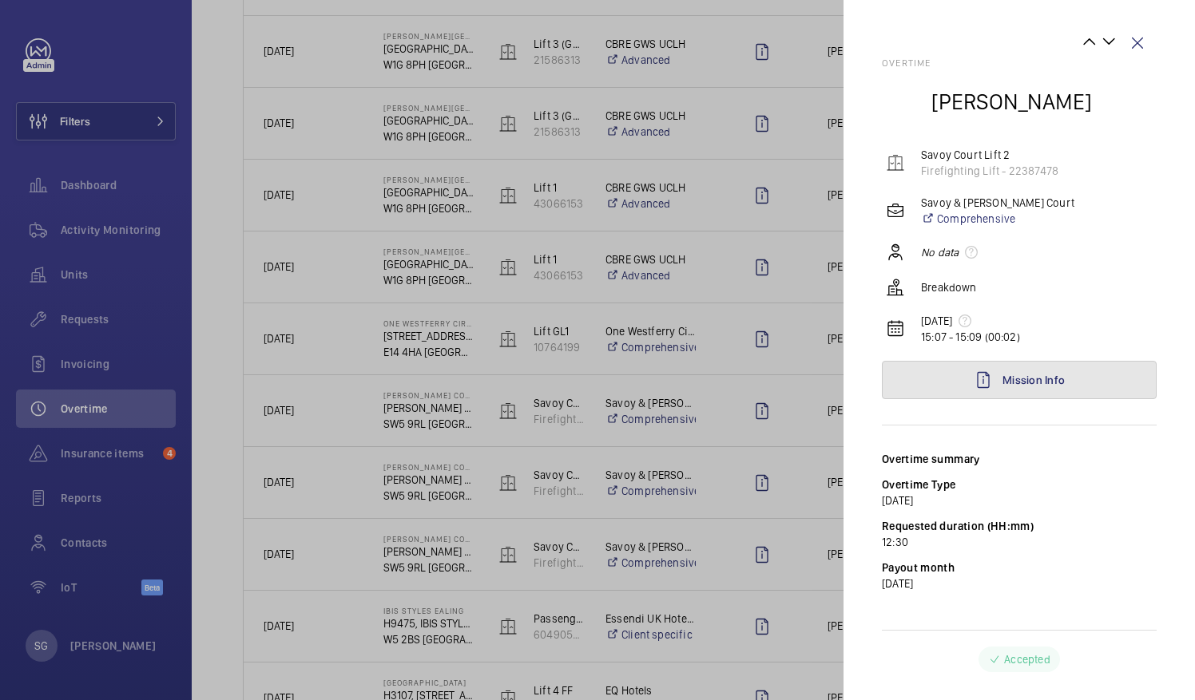
click at [997, 387] on link "Mission Info" at bounding box center [1019, 380] width 275 height 38
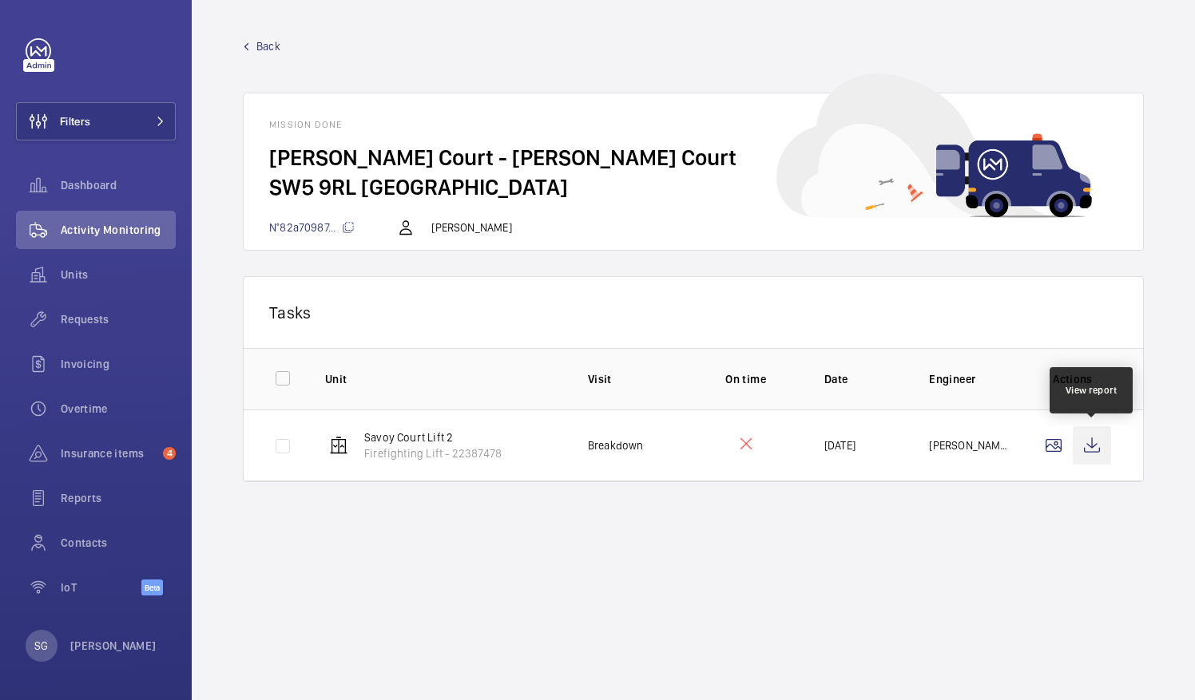
click at [1108, 432] on wm-front-icon-button at bounding box center [1092, 445] width 38 height 38
click at [272, 42] on span "Back" at bounding box center [268, 46] width 24 height 16
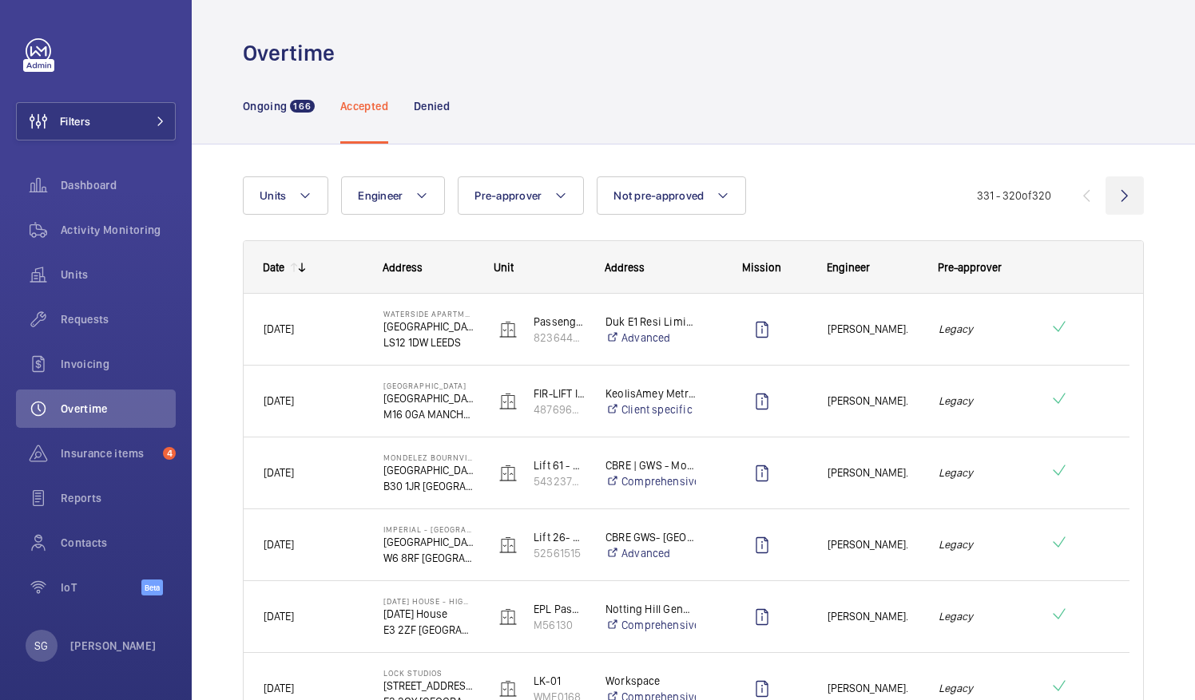
click at [1111, 188] on wm-front-icon-button at bounding box center [1124, 196] width 38 height 38
click at [1067, 199] on wm-front-icon-button at bounding box center [1086, 196] width 38 height 38
click at [267, 117] on div "Ongoing 166" at bounding box center [279, 106] width 72 height 76
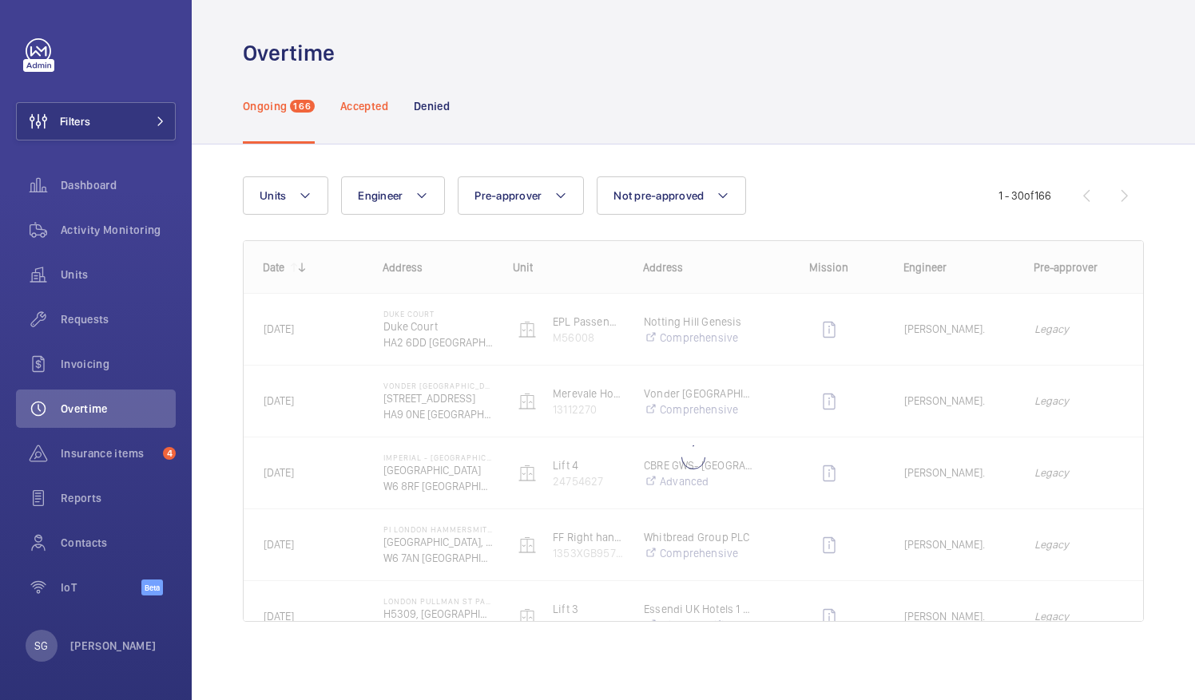
click at [365, 105] on p "Accepted" at bounding box center [364, 106] width 48 height 16
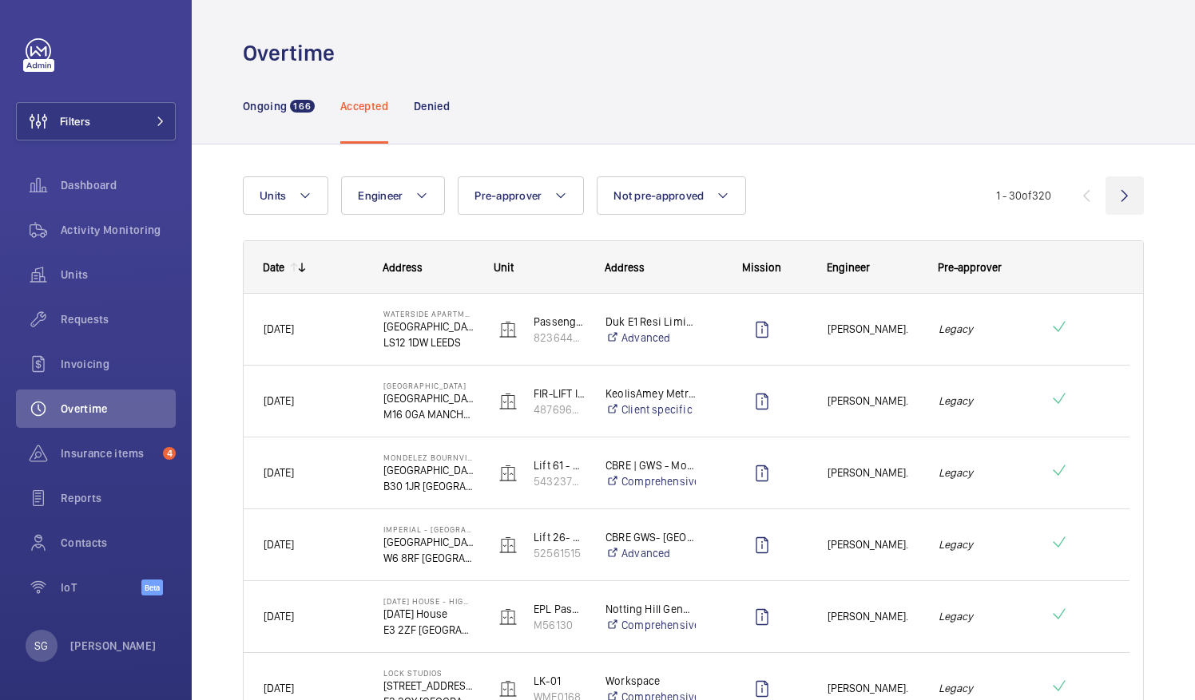
click at [1115, 196] on wm-front-icon-button at bounding box center [1124, 196] width 38 height 38
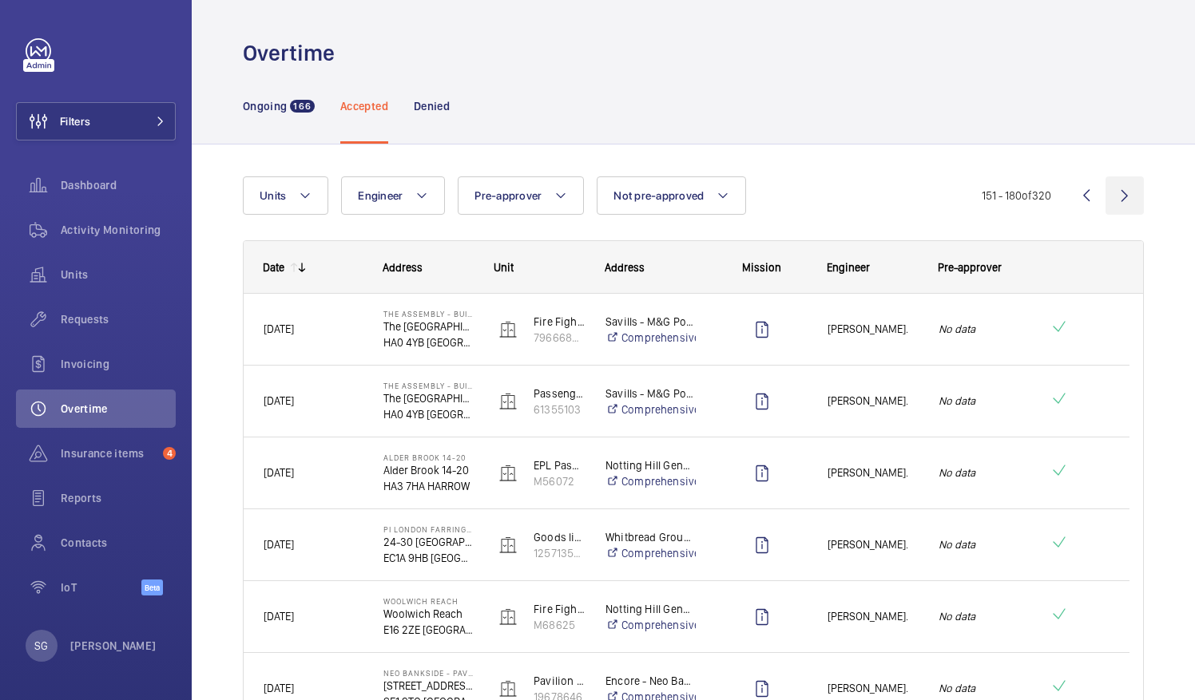
click at [1115, 196] on wm-front-icon-button at bounding box center [1124, 196] width 38 height 38
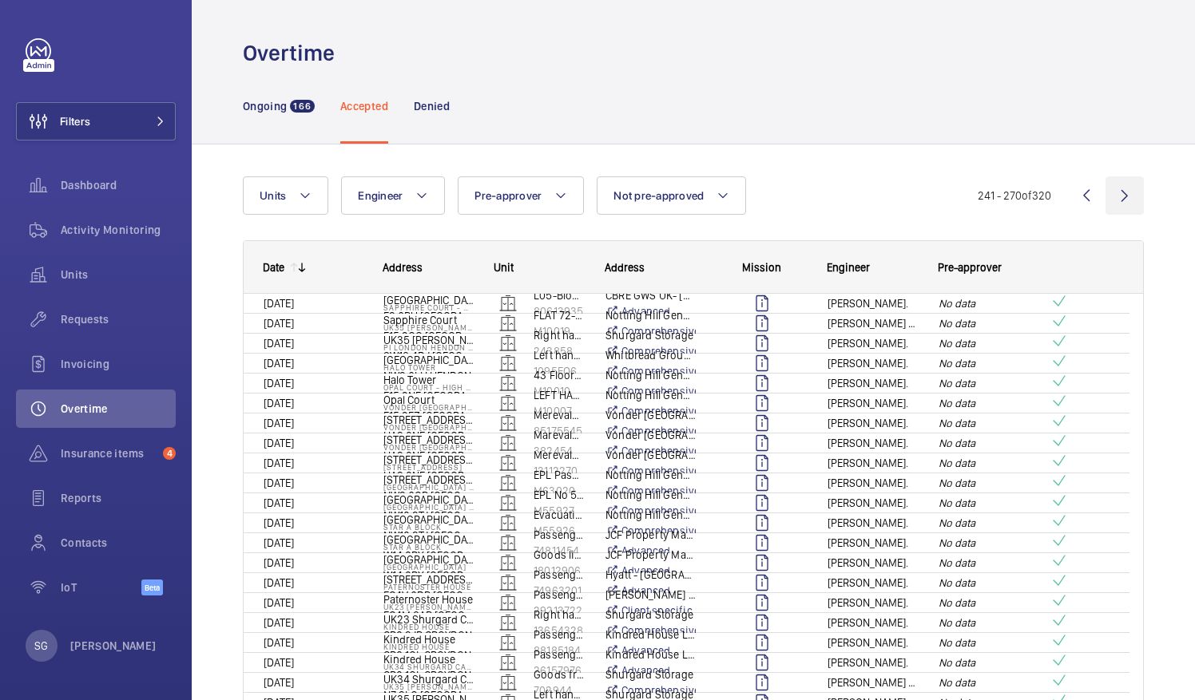
click at [1115, 196] on wm-front-icon-button at bounding box center [1124, 196] width 38 height 38
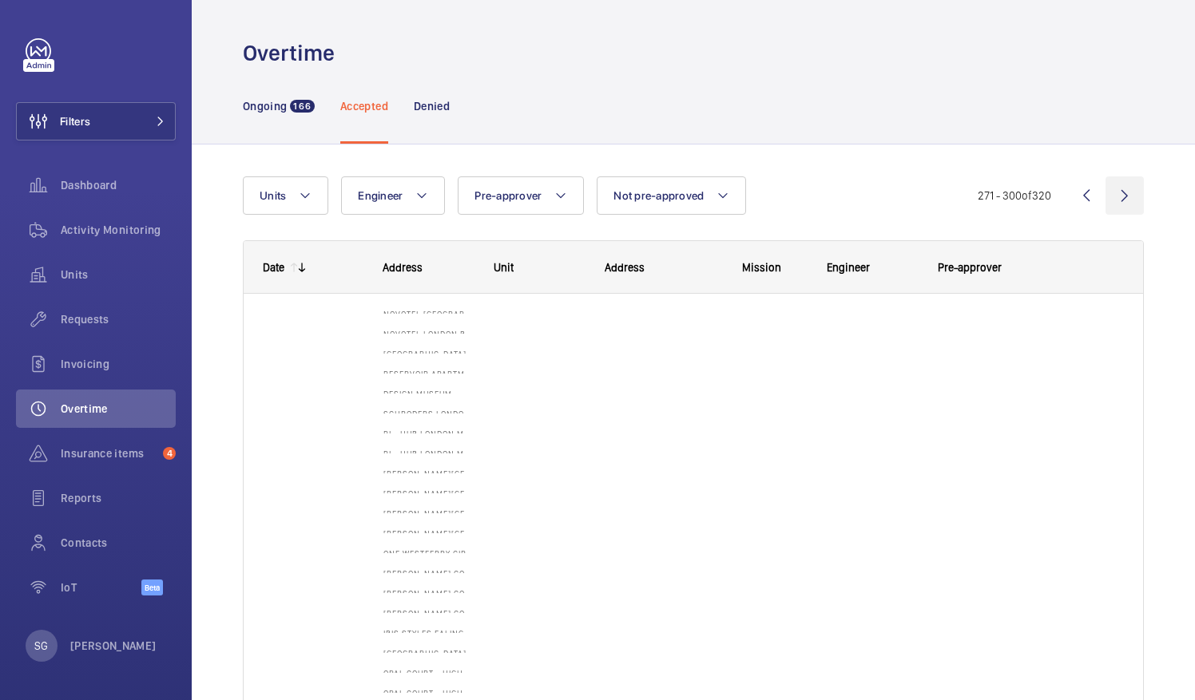
click at [1115, 196] on wm-front-icon-button at bounding box center [1124, 196] width 38 height 38
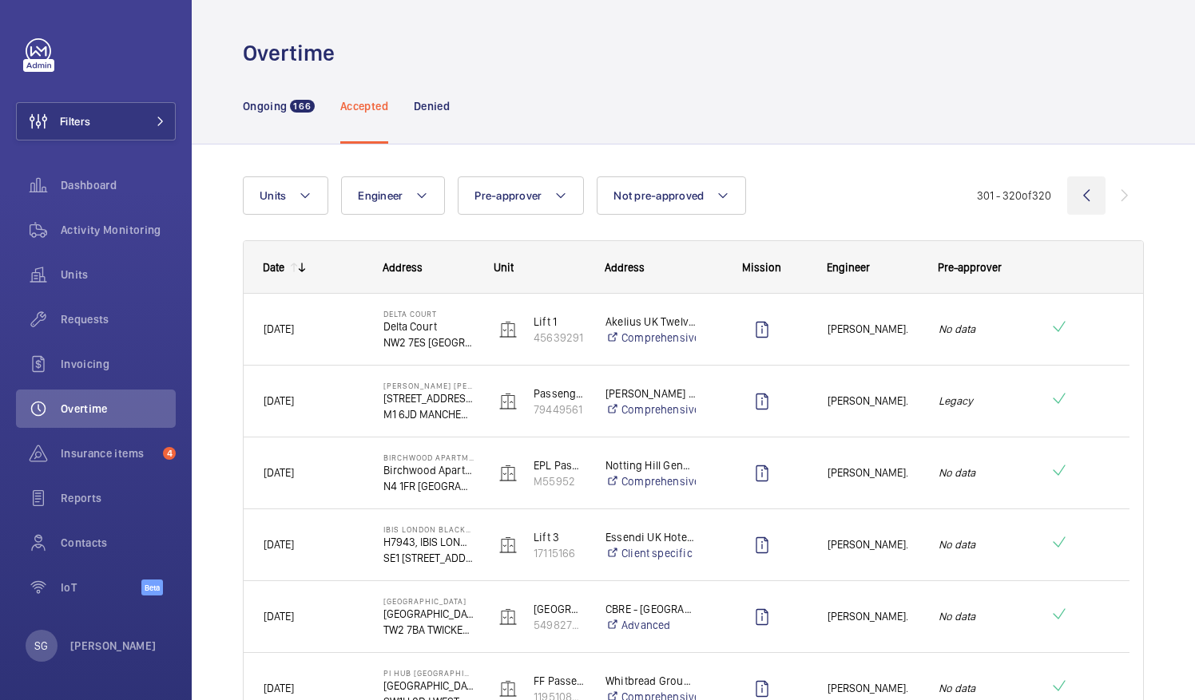
click at [1067, 196] on wm-front-icon-button at bounding box center [1086, 196] width 38 height 38
click at [1122, 192] on wm-front-icon-button at bounding box center [1124, 196] width 38 height 38
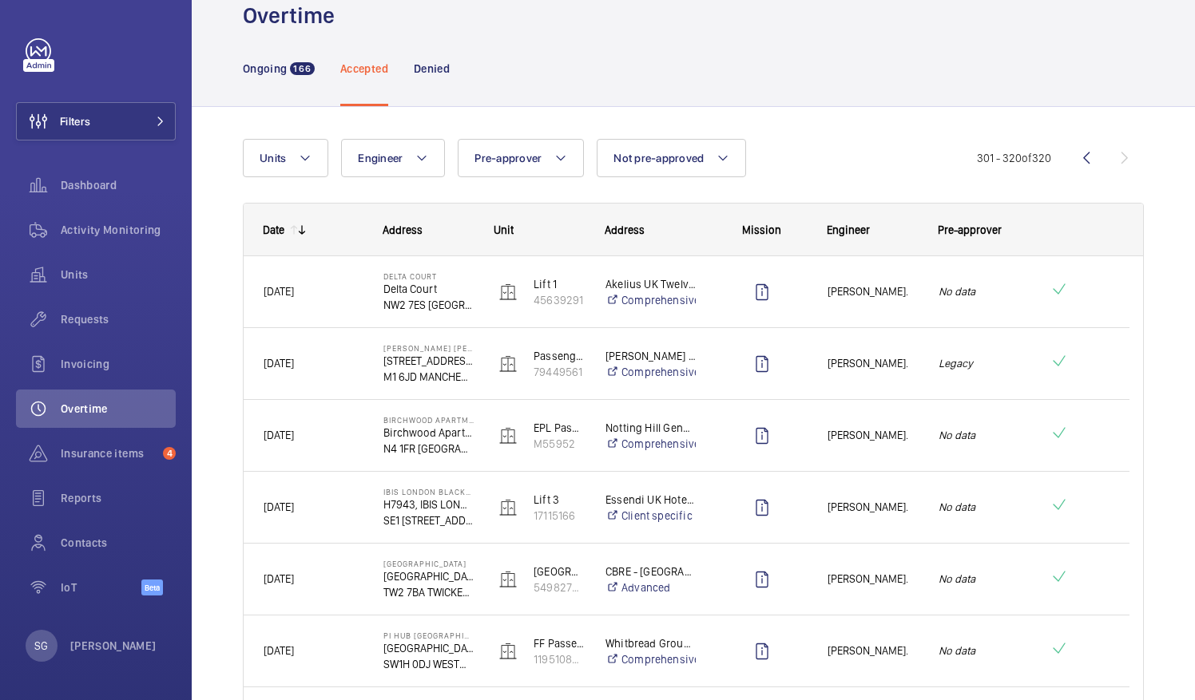
scroll to position [14, 0]
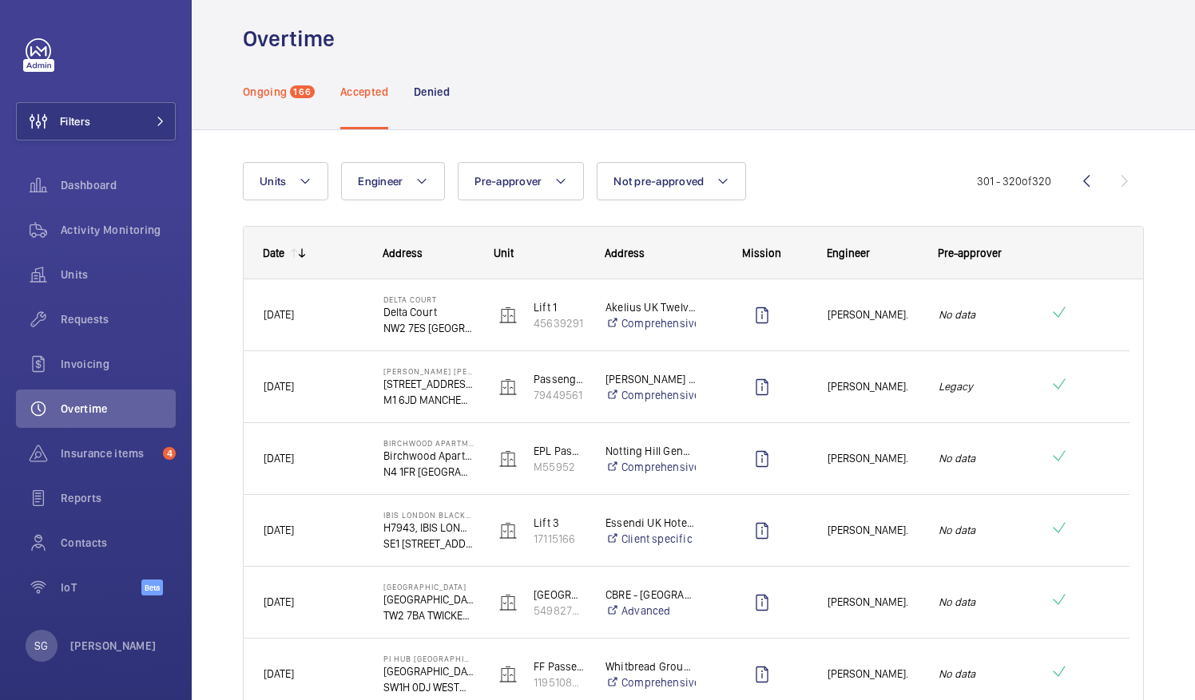
click at [264, 84] on p "Ongoing" at bounding box center [265, 92] width 44 height 16
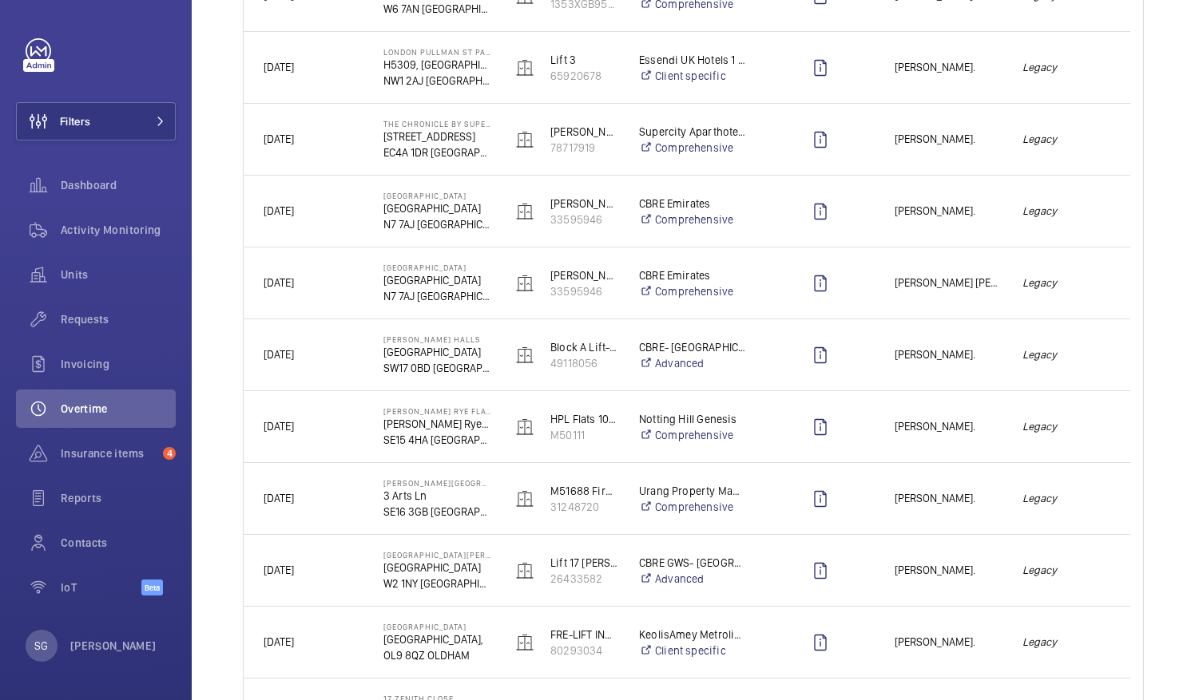
scroll to position [547, 0]
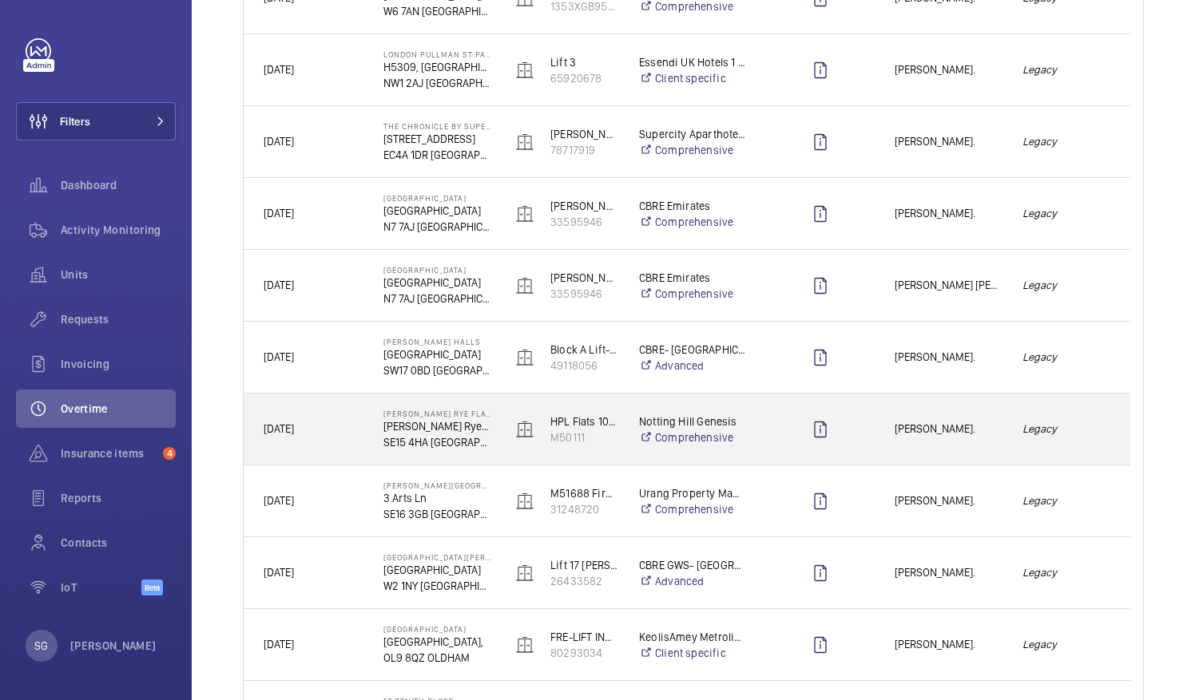
click at [896, 430] on span "[PERSON_NAME]." at bounding box center [948, 429] width 107 height 18
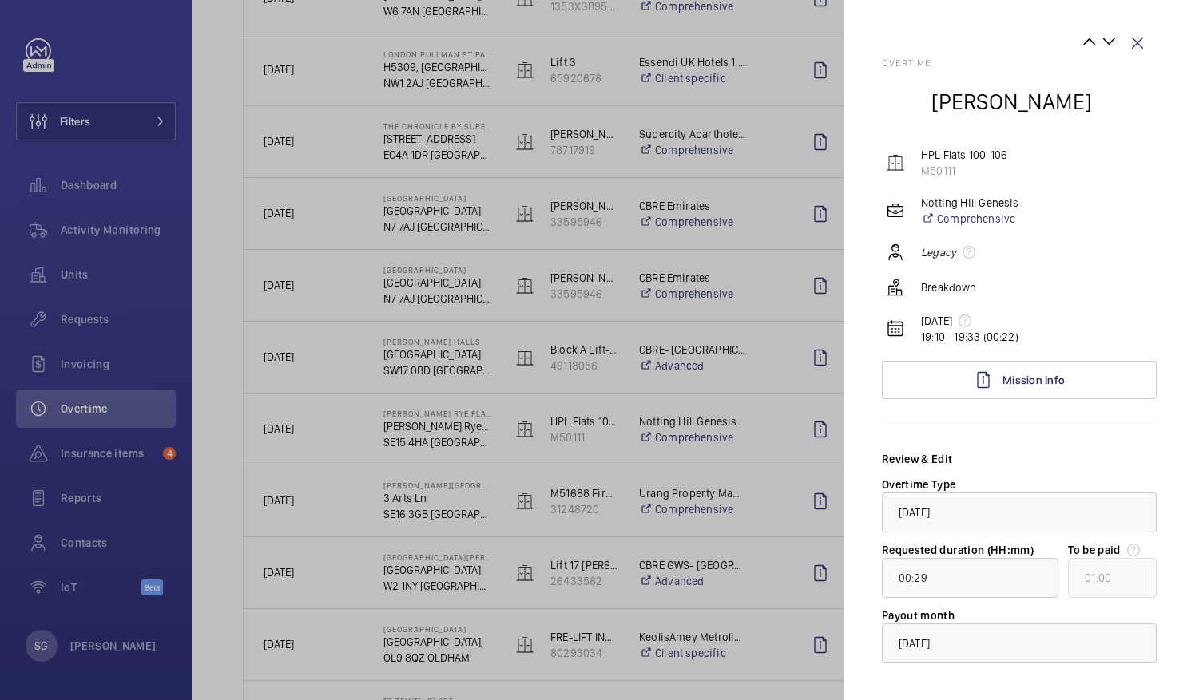
scroll to position [75, 0]
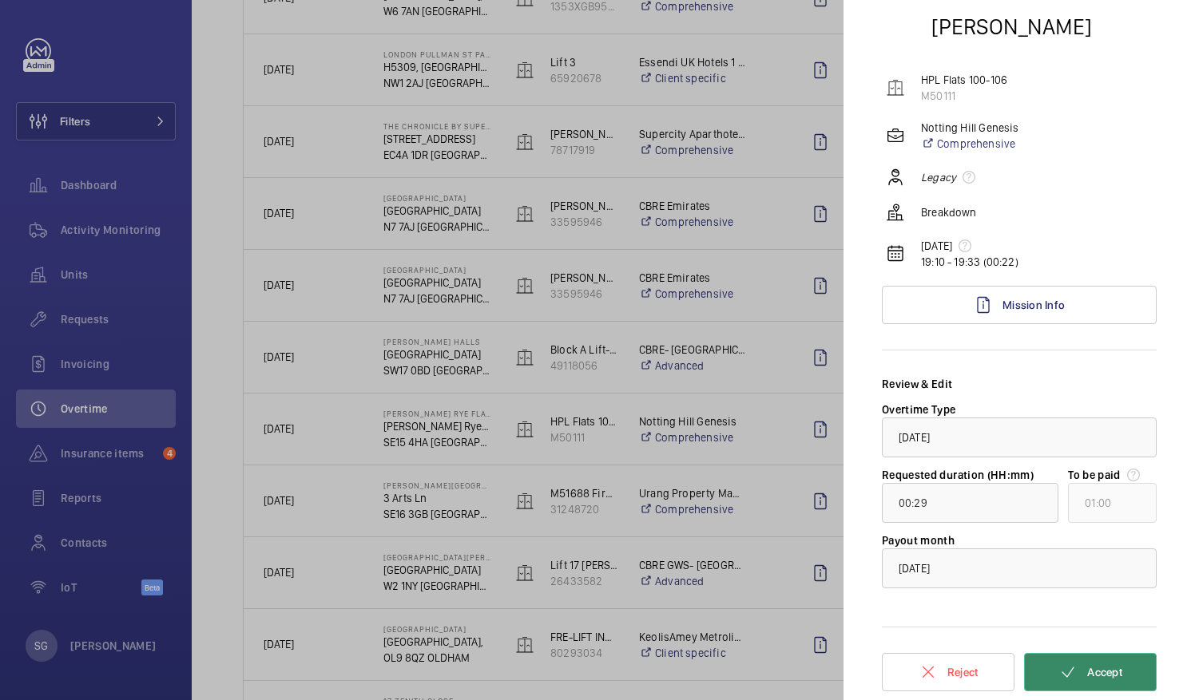
click at [1100, 671] on span "Accept" at bounding box center [1104, 672] width 35 height 13
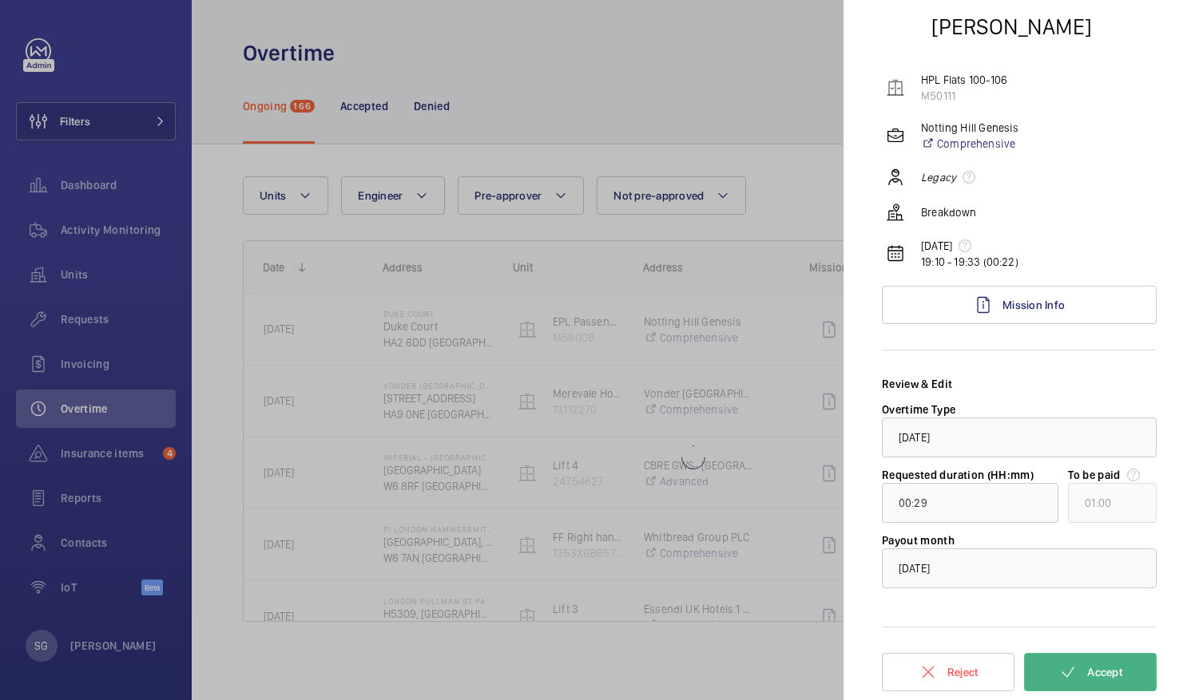
scroll to position [0, 0]
type input "01:05"
type input "02:00"
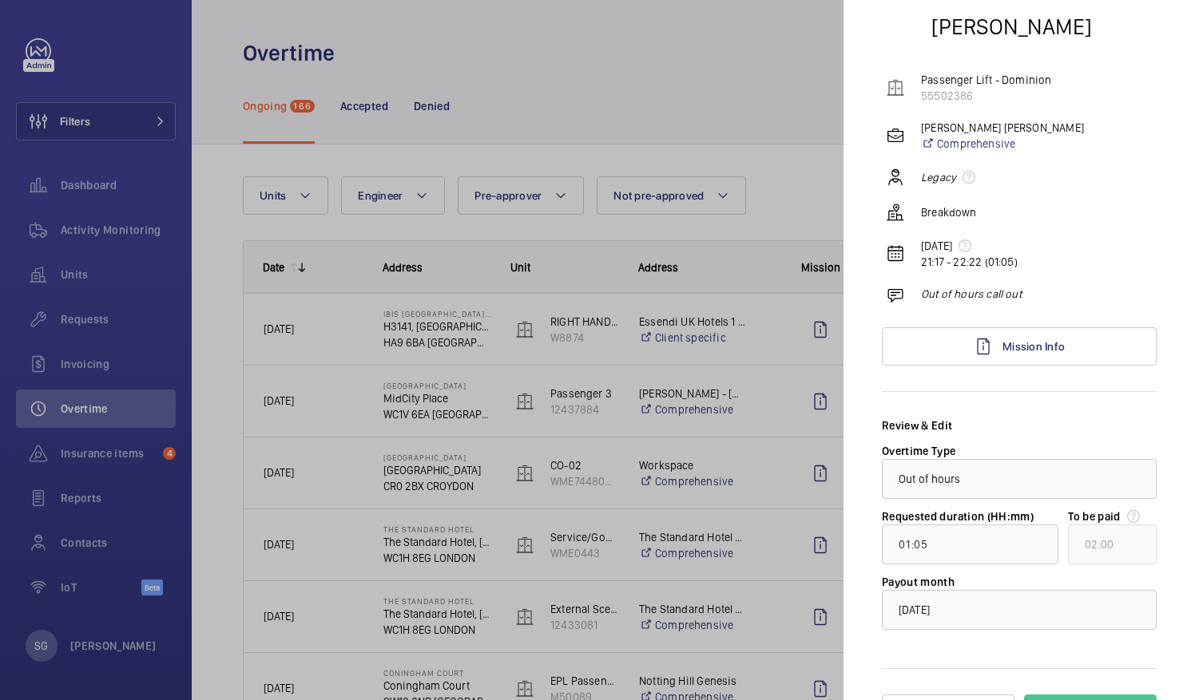
click at [677, 102] on div at bounding box center [597, 350] width 1195 height 700
